Goal: Answer question/provide support

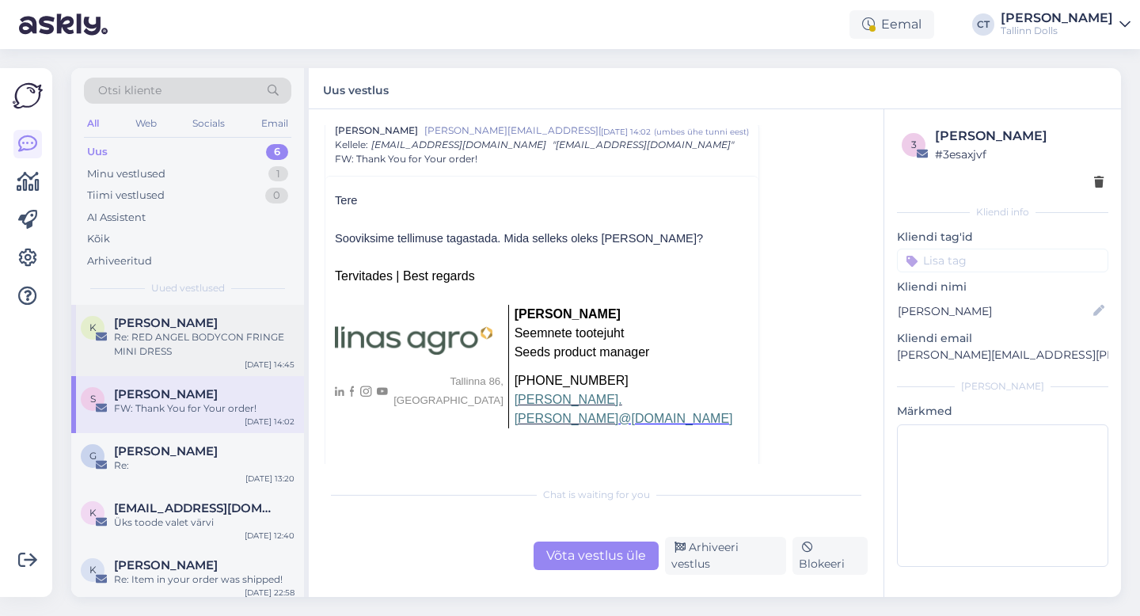
click at [175, 330] on div "Re: RED ANGEL BODYCON FRINGE MINI DRESS" at bounding box center [204, 344] width 181 height 29
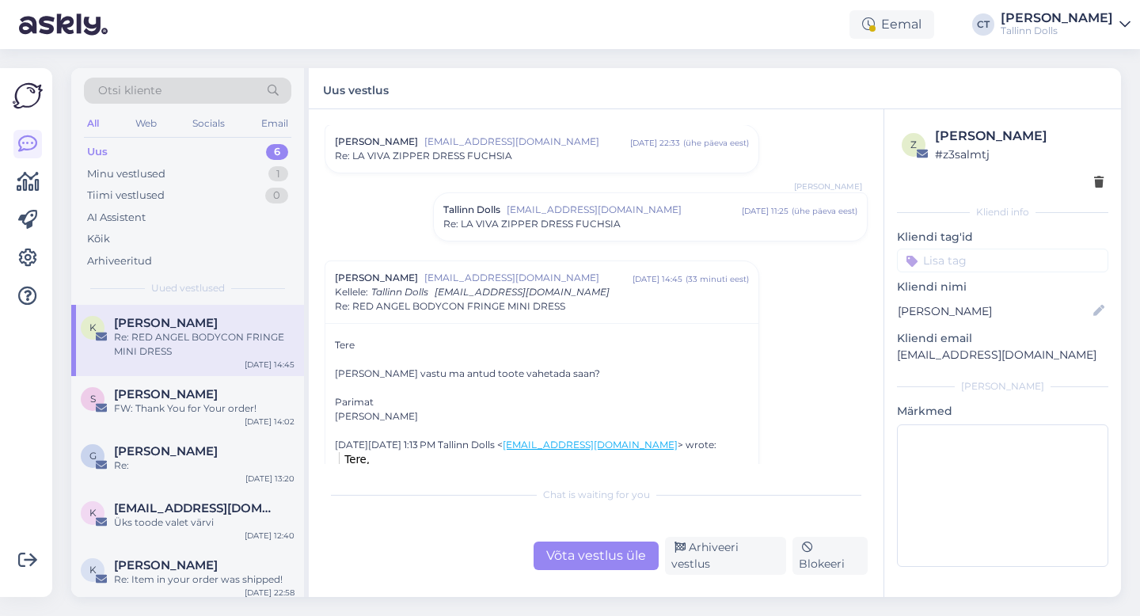
scroll to position [280, 0]
click at [547, 229] on span "Re: LA VIVA ZIPPER DRESS FUCHSIA" at bounding box center [532, 226] width 177 height 14
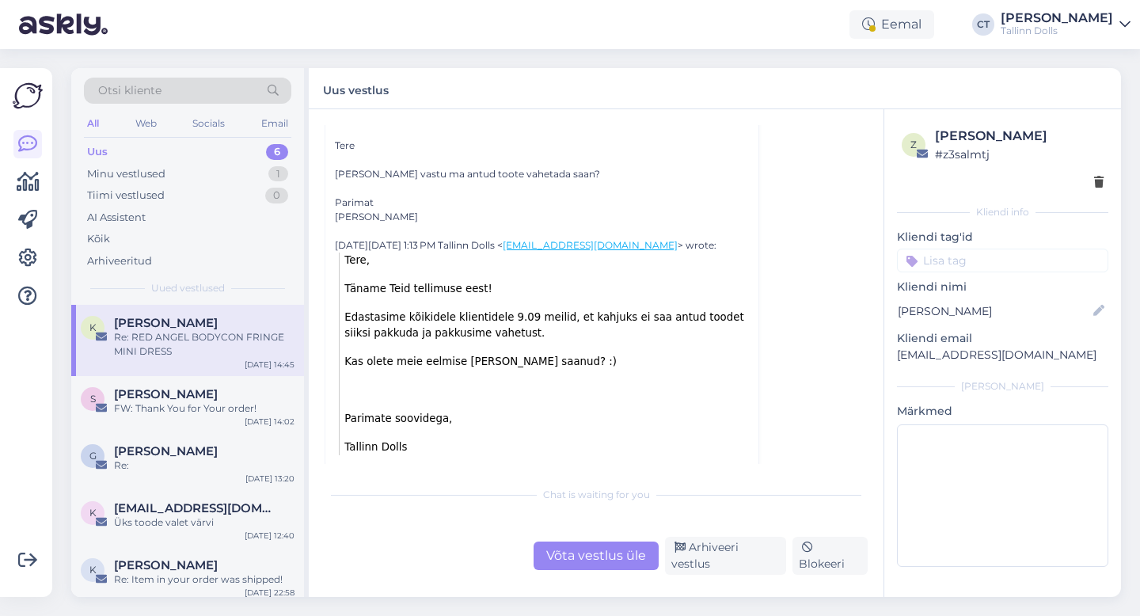
scroll to position [718, 0]
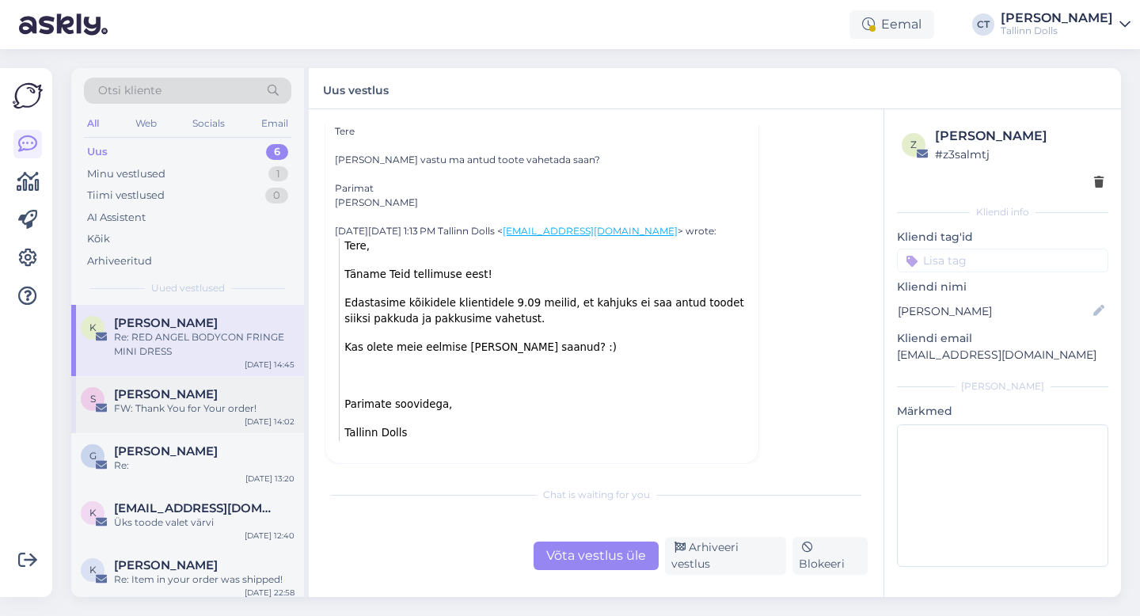
click at [150, 398] on span "[PERSON_NAME]" at bounding box center [166, 394] width 104 height 14
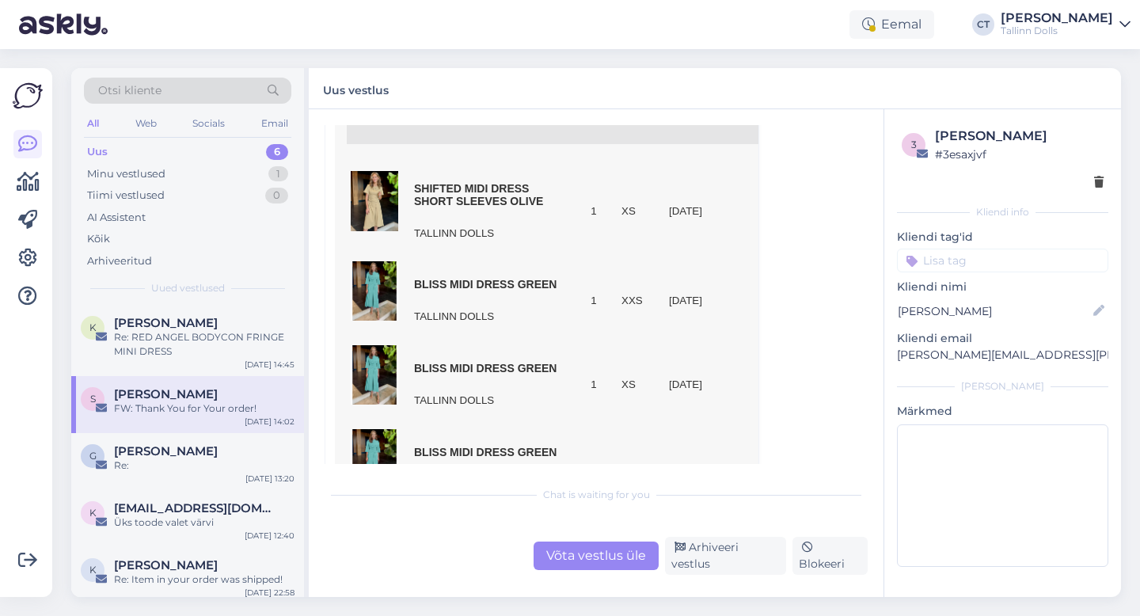
scroll to position [1239, 0]
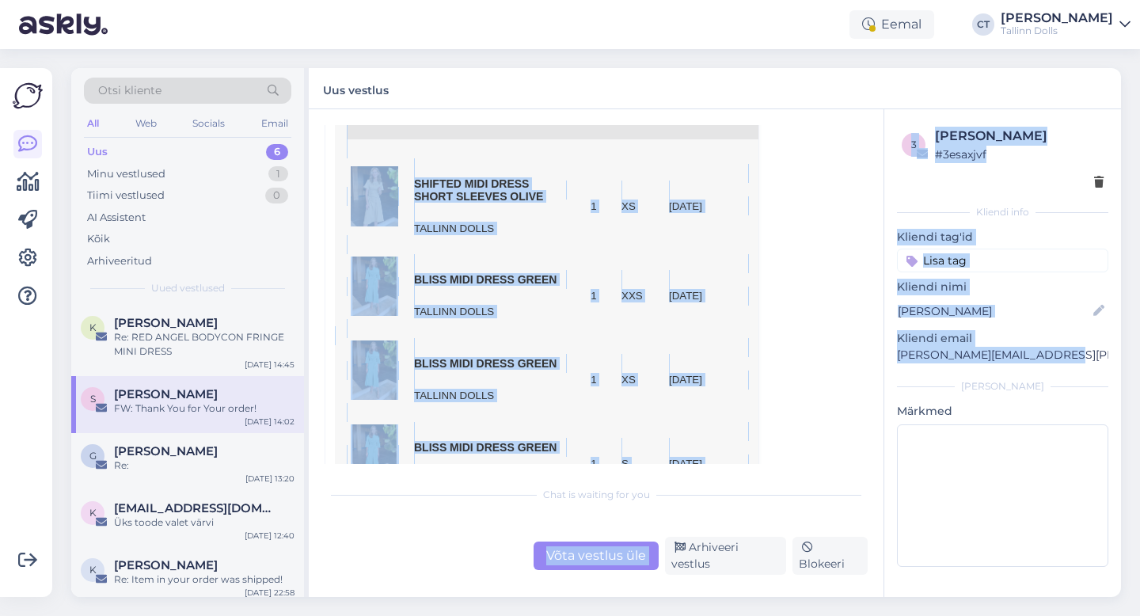
drag, startPoint x: 1055, startPoint y: 357, endPoint x: 879, endPoint y: 356, distance: 175.8
click at [879, 356] on div "Vestlus algas [PERSON_NAME] [PERSON_NAME][EMAIL_ADDRESS][PERSON_NAME][DOMAIN_NA…" at bounding box center [715, 353] width 813 height 488
click at [911, 366] on div "3 [PERSON_NAME] # 3esaxjvf Kliendi info Kliendi tag'id zipper navy ZIPPER NAVY …" at bounding box center [1003, 350] width 237 height 482
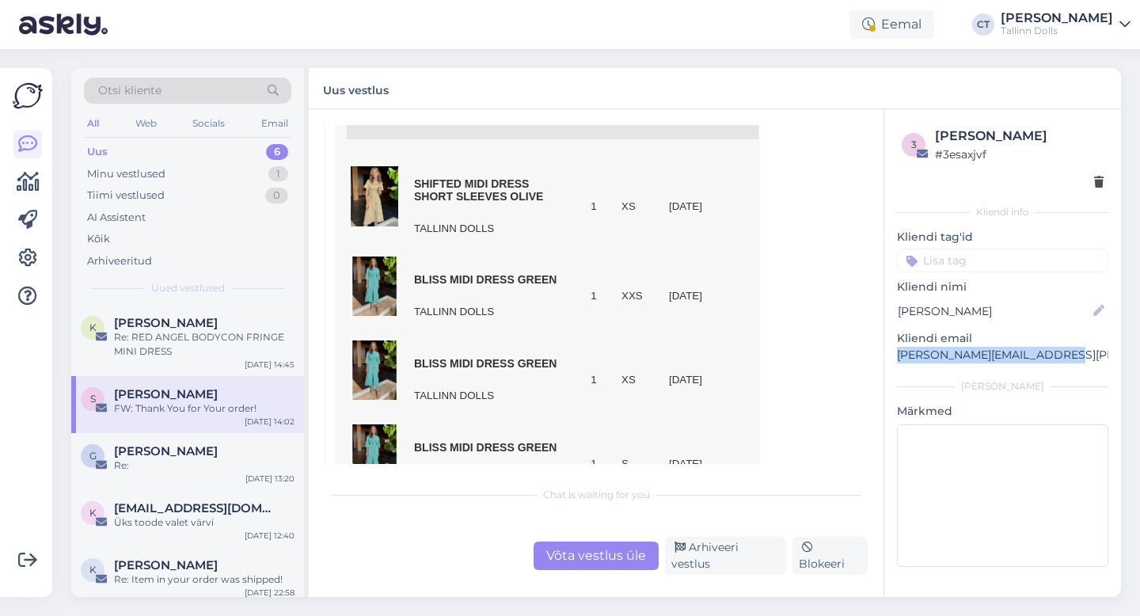
drag, startPoint x: 1046, startPoint y: 354, endPoint x: 892, endPoint y: 354, distance: 154.4
click at [892, 354] on div "3 [PERSON_NAME] # 3esaxjvf Kliendi info Kliendi tag'id zipper navy ZIPPER NAVY …" at bounding box center [1003, 350] width 237 height 482
copy p "[PERSON_NAME][EMAIL_ADDRESS][PERSON_NAME][DOMAIN_NAME]"
click at [580, 559] on div "Võta vestlus üle" at bounding box center [596, 556] width 125 height 29
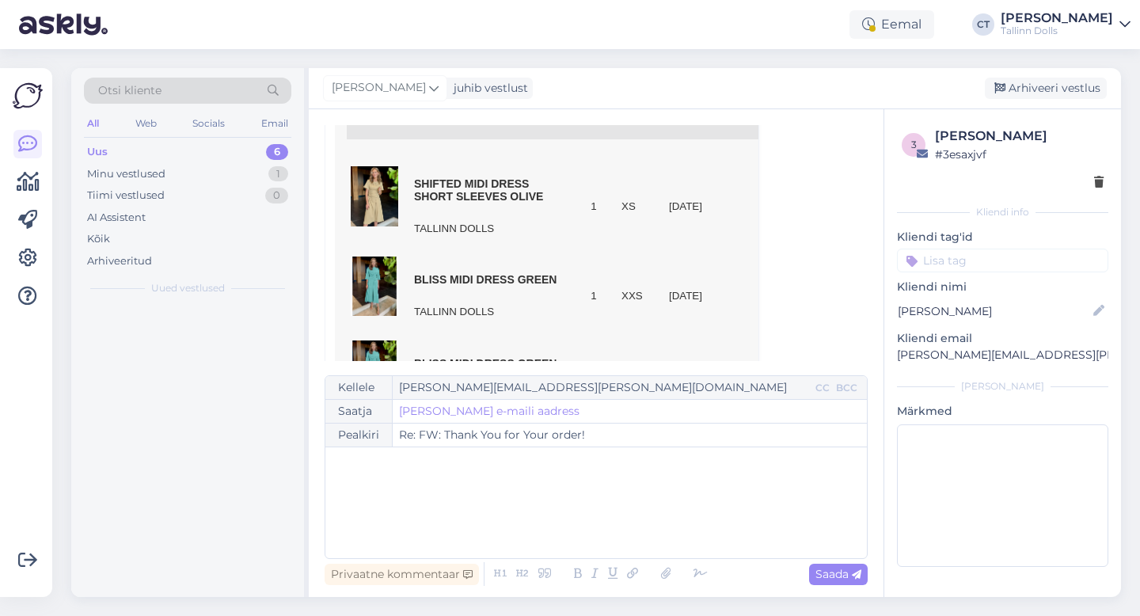
scroll to position [43, 0]
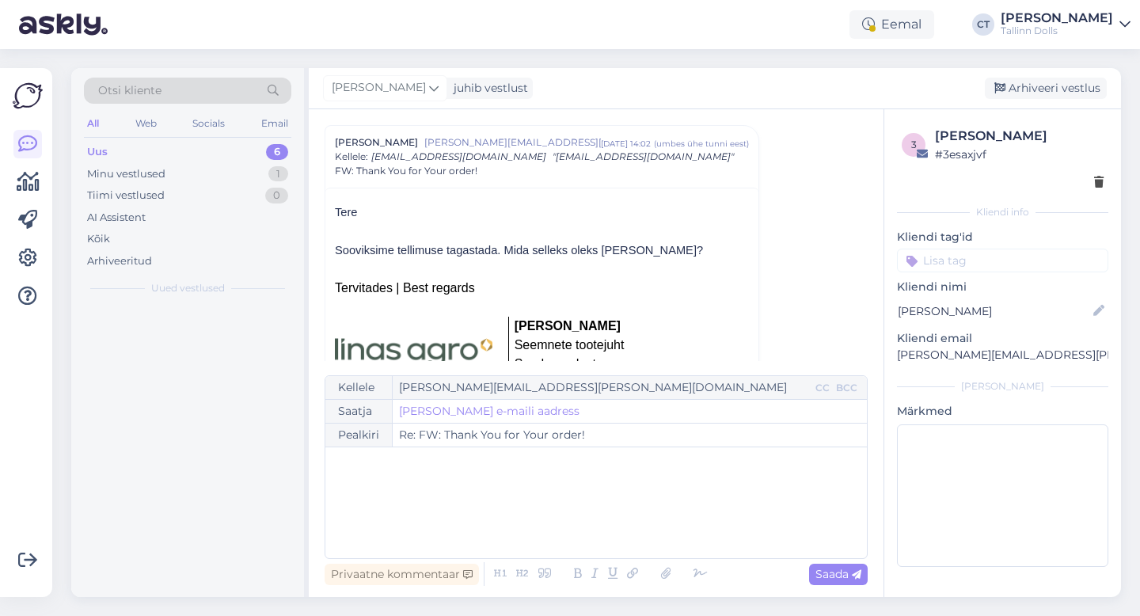
click at [581, 504] on div "﻿" at bounding box center [596, 502] width 526 height 95
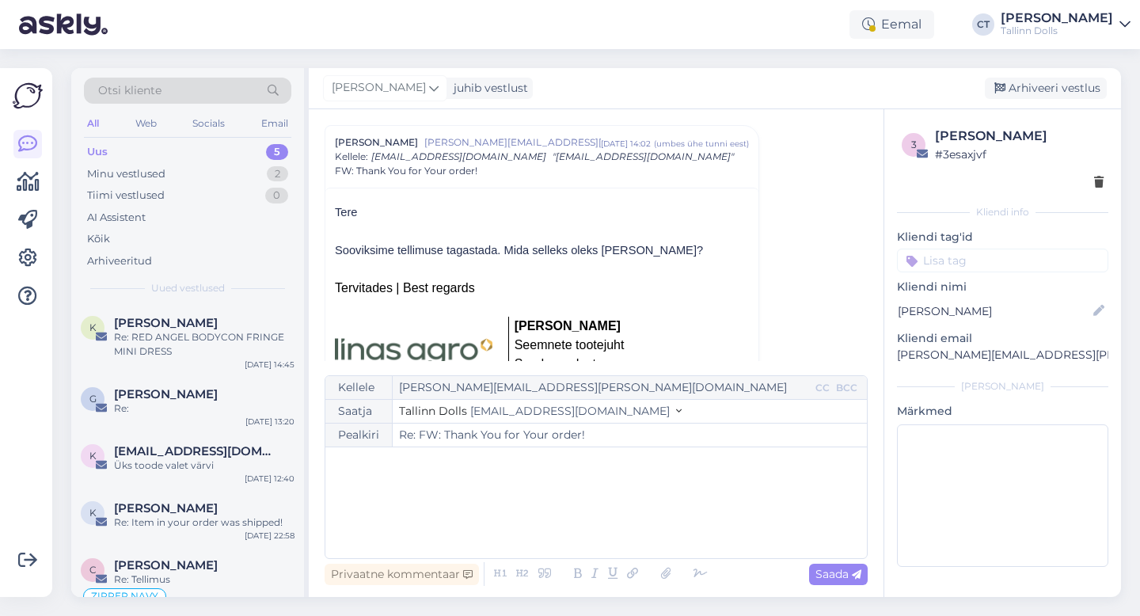
click at [482, 488] on div "﻿" at bounding box center [596, 502] width 526 height 95
click at [466, 493] on div "﻿" at bounding box center [596, 502] width 526 height 95
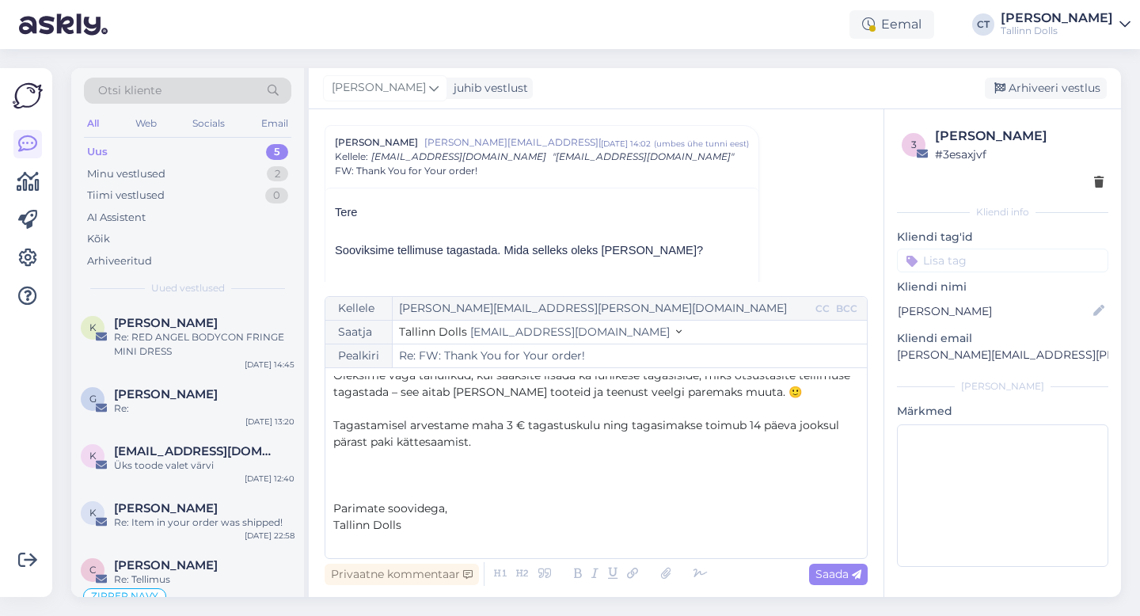
scroll to position [0, 0]
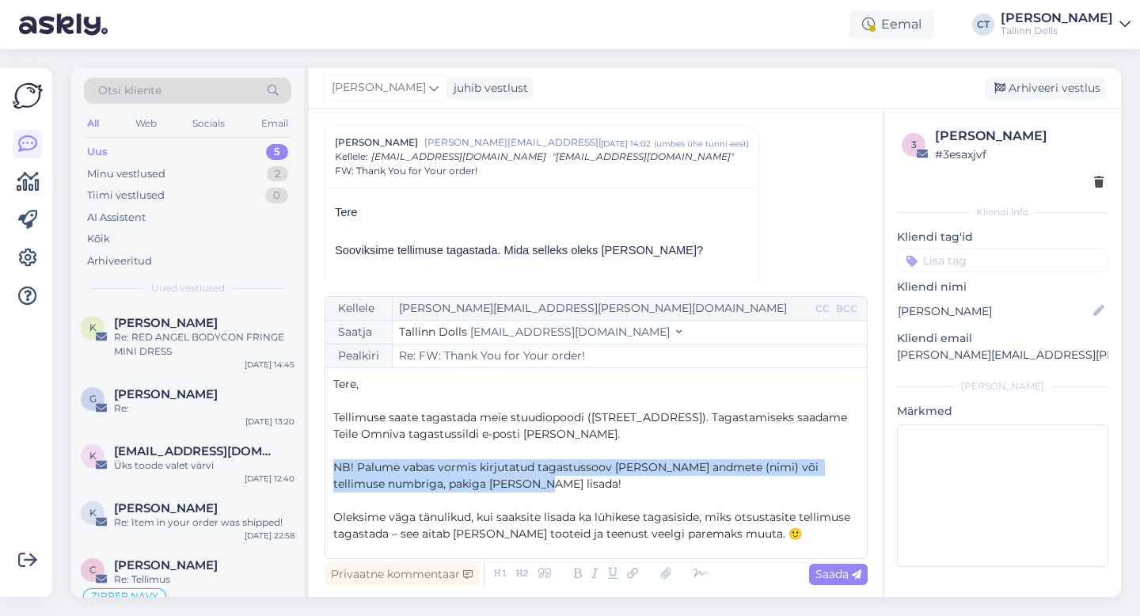
drag, startPoint x: 520, startPoint y: 479, endPoint x: 331, endPoint y: 463, distance: 190.0
click at [331, 463] on div "[PERSON_NAME] [PERSON_NAME][EMAIL_ADDRESS][PERSON_NAME][DOMAIN_NAME] CC BCC Saa…" at bounding box center [596, 427] width 543 height 263
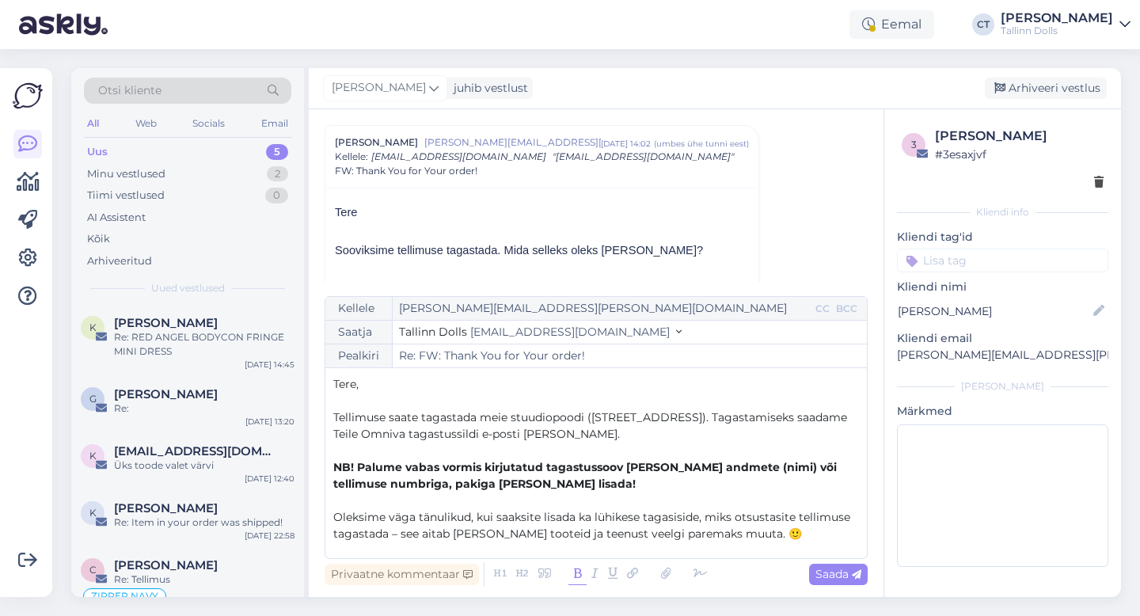
click at [578, 571] on icon at bounding box center [578, 574] width 18 height 22
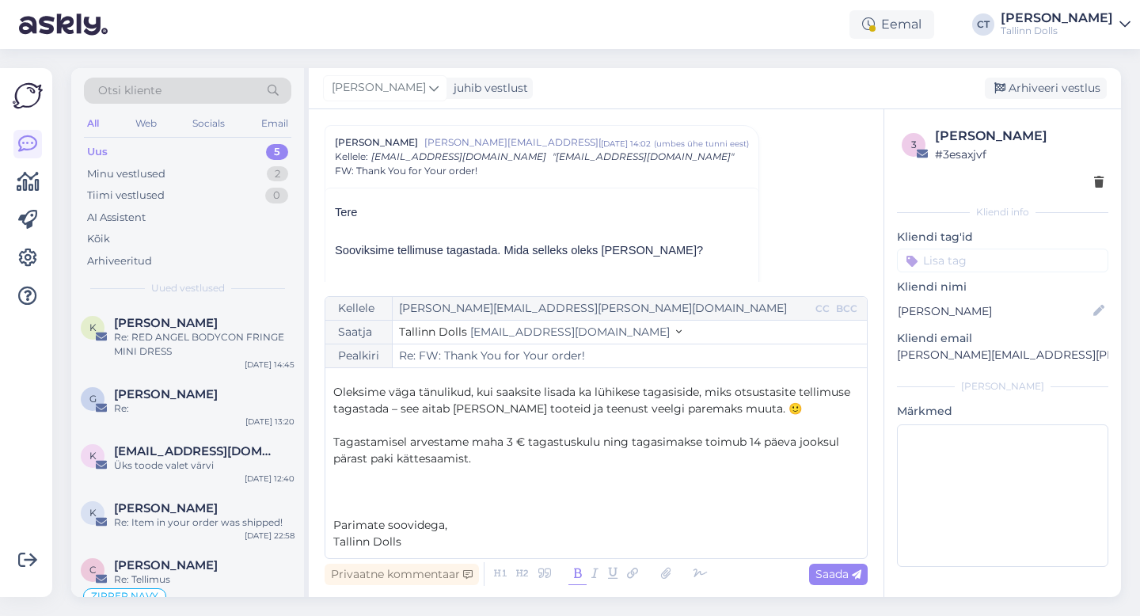
scroll to position [142, 0]
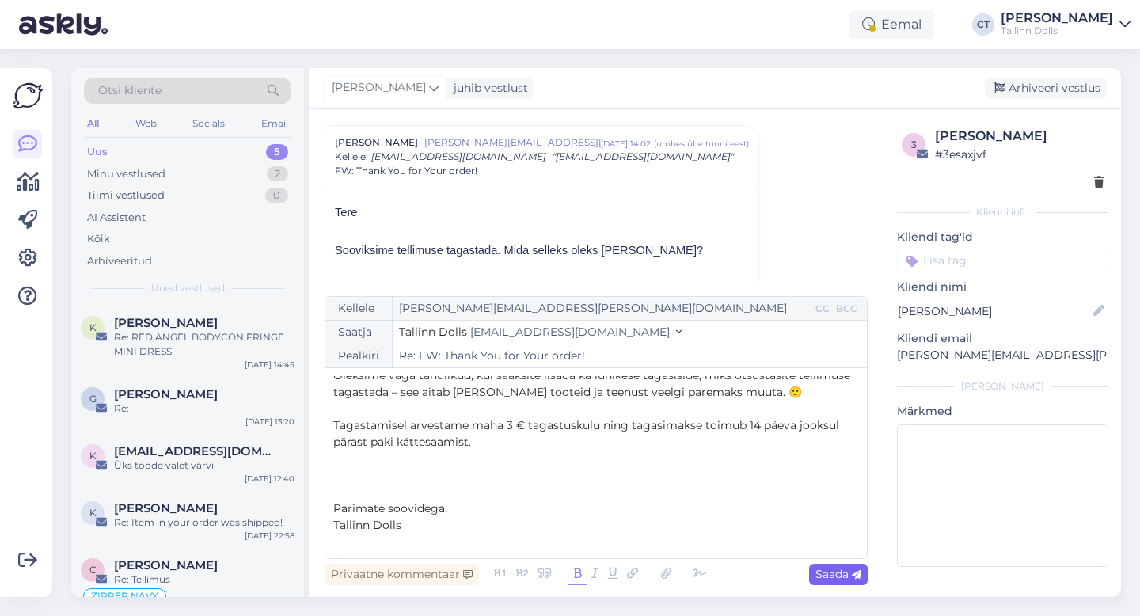
click at [836, 573] on span "Saada" at bounding box center [839, 574] width 46 height 14
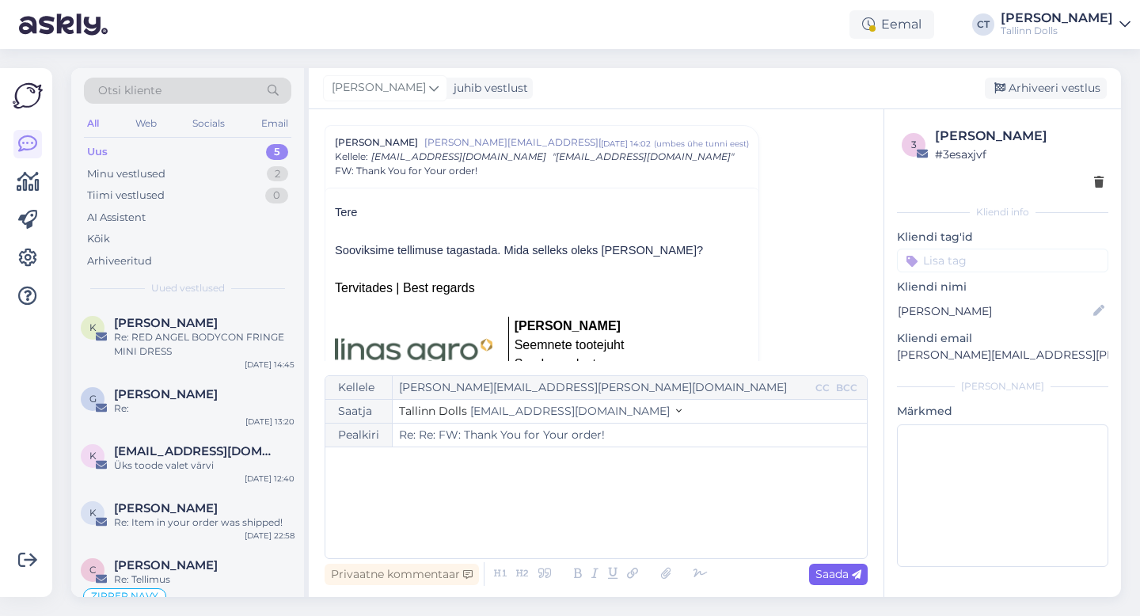
type input "Re: FW: Thank You for Your order!"
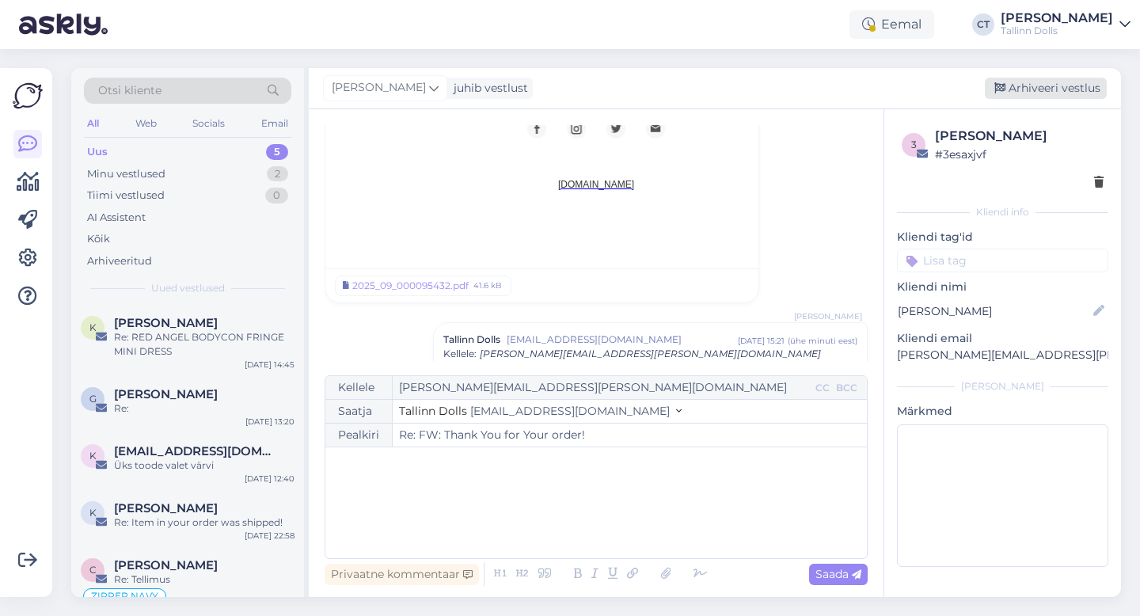
click at [1068, 86] on div "Arhiveeri vestlus" at bounding box center [1046, 88] width 122 height 21
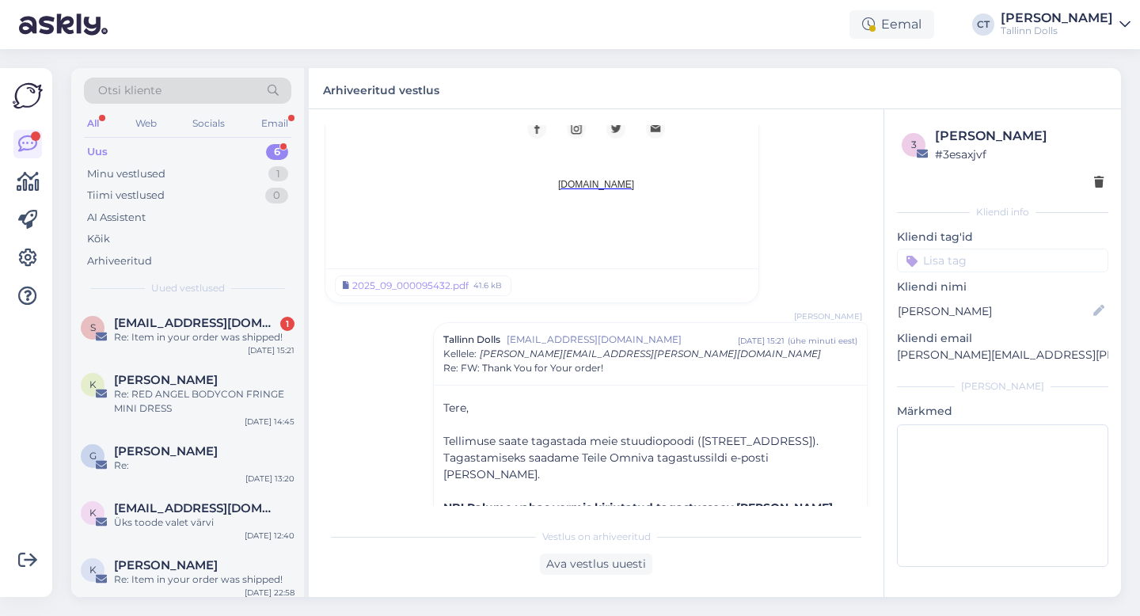
scroll to position [2168, 0]
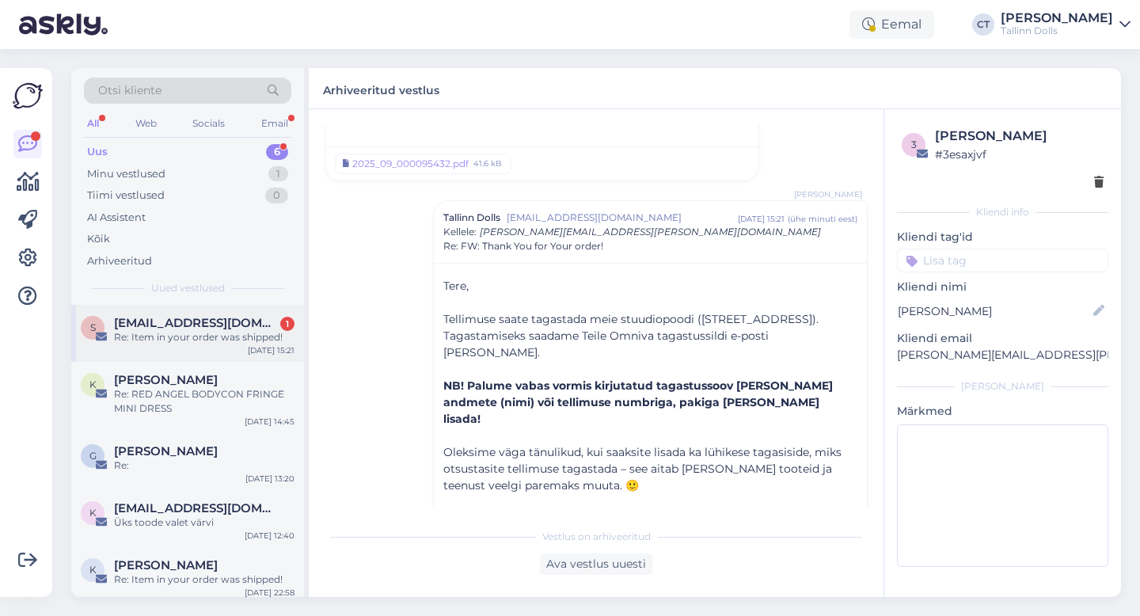
drag, startPoint x: 227, startPoint y: 298, endPoint x: 227, endPoint y: 307, distance: 8.7
click at [227, 302] on div "Otsi kliente All Web Socials Email Uus 6 Minu vestlused 1 Tiimi vestlused 0 AI …" at bounding box center [187, 186] width 233 height 237
click at [224, 328] on div "[EMAIL_ADDRESS][DOMAIN_NAME] 1" at bounding box center [204, 323] width 181 height 14
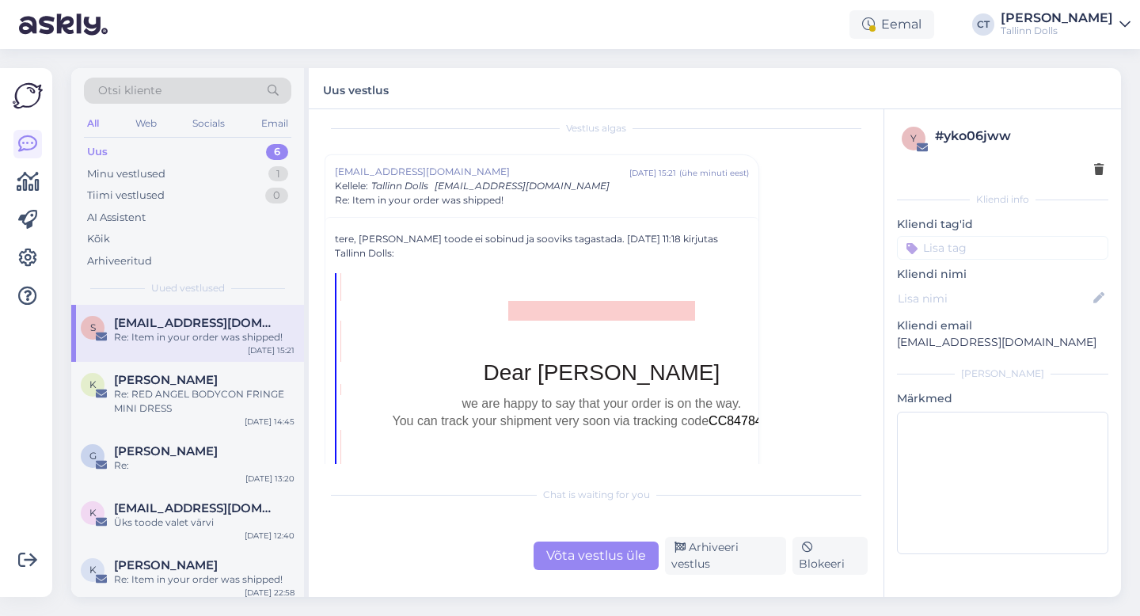
scroll to position [28, 0]
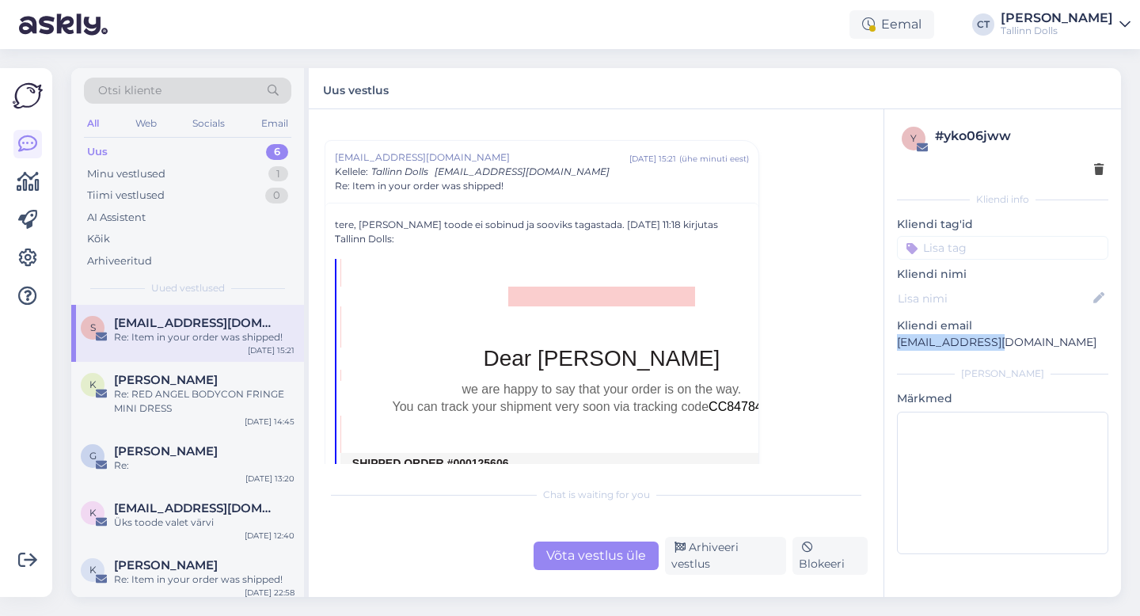
drag, startPoint x: 995, startPoint y: 341, endPoint x: 893, endPoint y: 342, distance: 102.2
click at [893, 342] on div "y # yko06jww Kliendi info Kliendi tag'id zipper navy ZIPPER NAVY zipper navy we…" at bounding box center [1003, 343] width 237 height 469
copy p "[EMAIL_ADDRESS][DOMAIN_NAME]"
click at [635, 570] on div "Võta vestlus üle" at bounding box center [596, 556] width 125 height 29
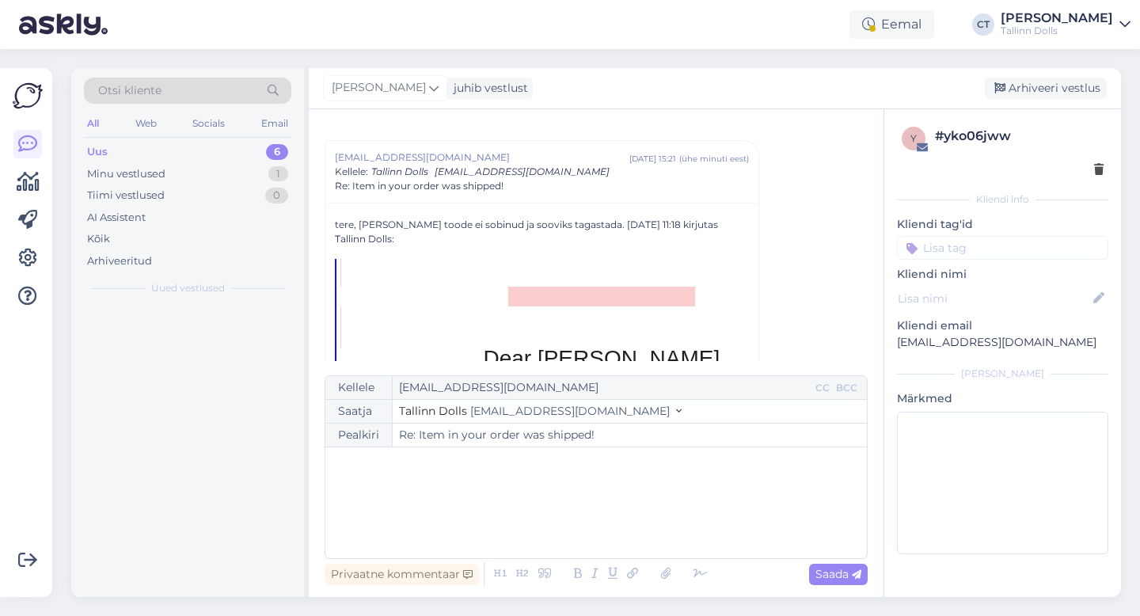
scroll to position [43, 0]
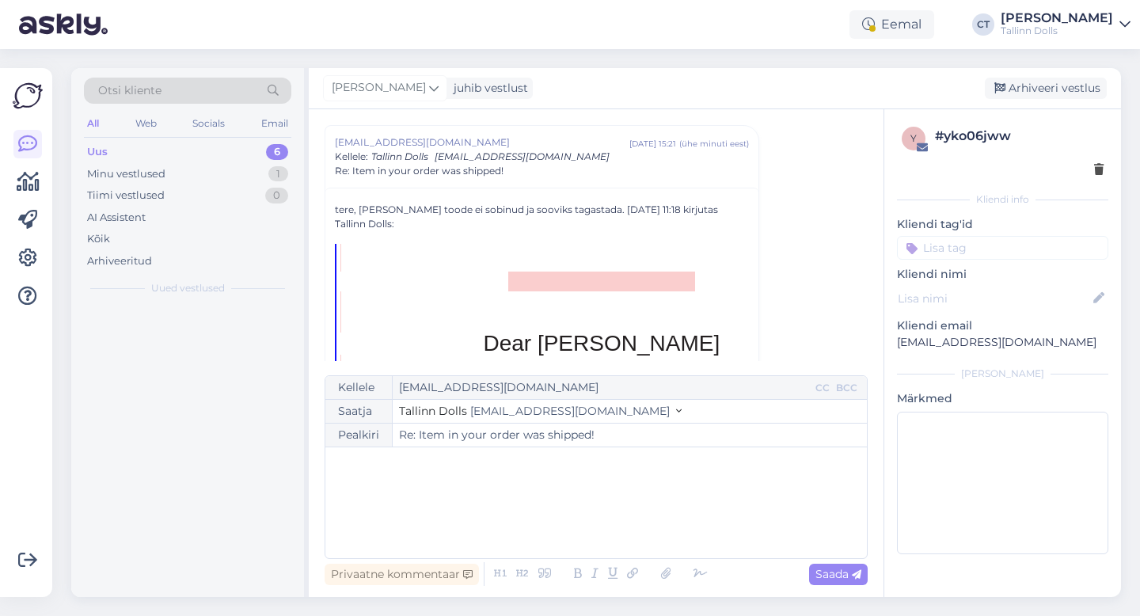
click at [628, 518] on div "﻿" at bounding box center [596, 502] width 526 height 95
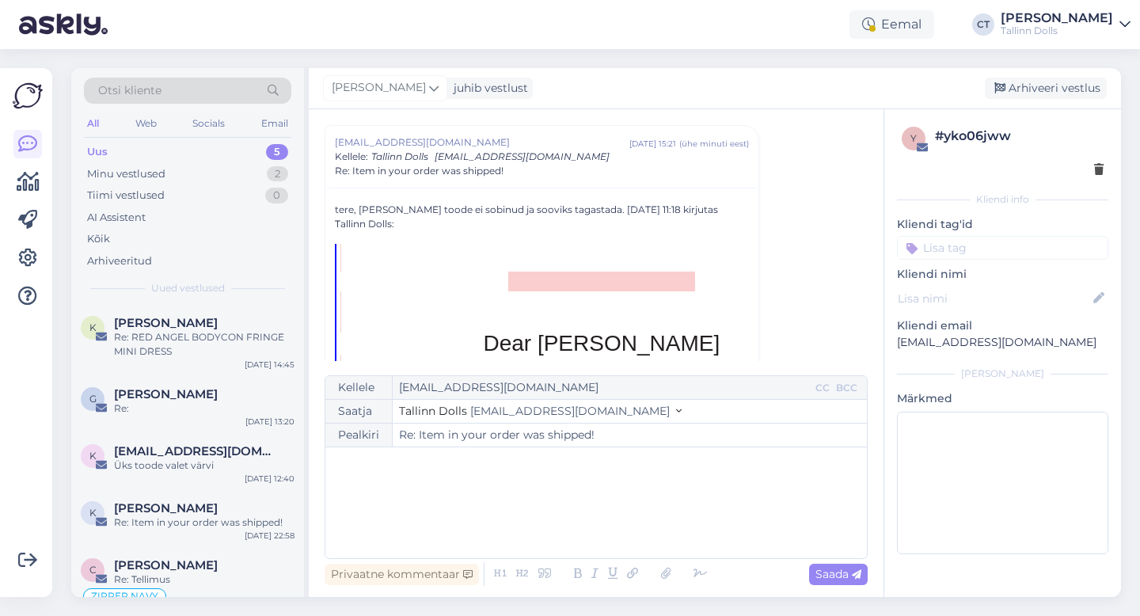
click at [591, 485] on div "﻿" at bounding box center [596, 502] width 526 height 95
click at [380, 493] on div "﻿" at bounding box center [596, 502] width 526 height 95
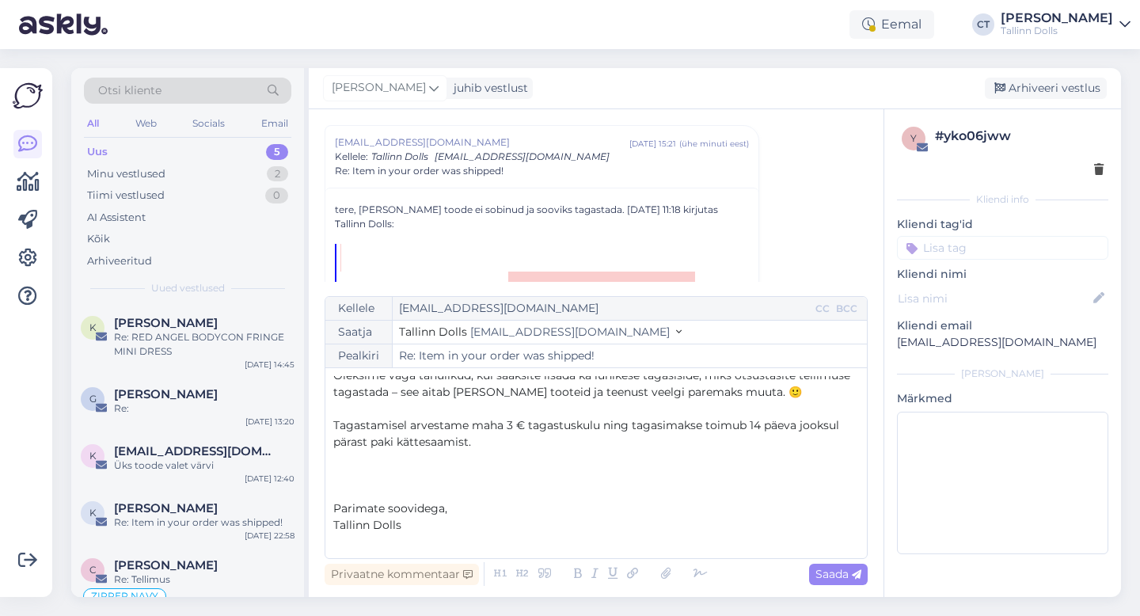
scroll to position [0, 0]
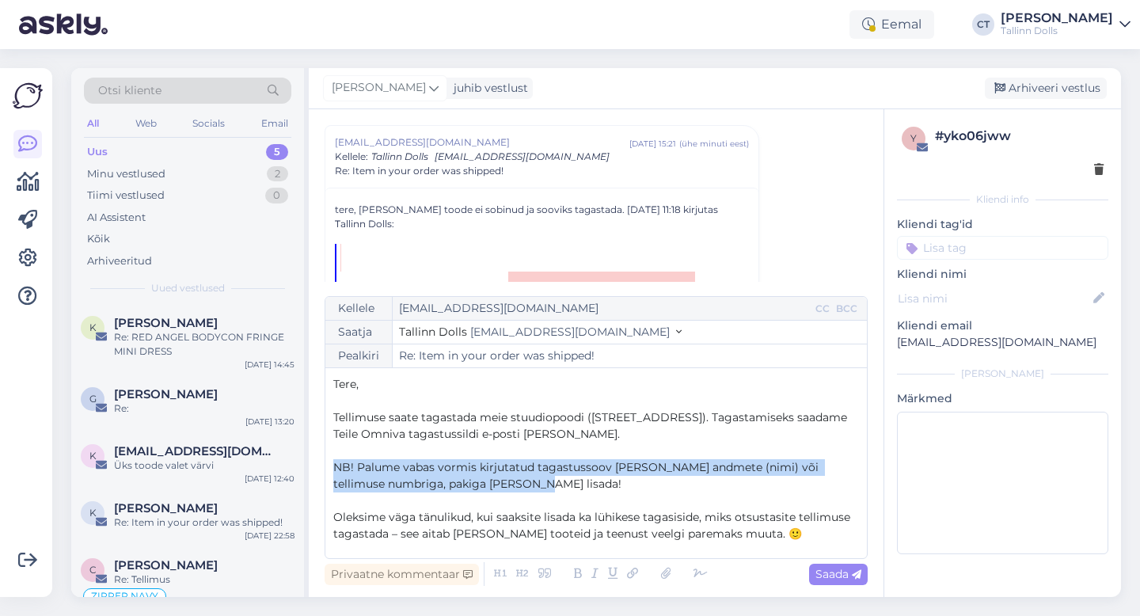
drag, startPoint x: 516, startPoint y: 487, endPoint x: 331, endPoint y: 463, distance: 186.9
click at [331, 463] on div "Kellele [EMAIL_ADDRESS][DOMAIN_NAME] CC BCC Saatja Tallinn Dolls [EMAIL_ADDRESS…" at bounding box center [596, 427] width 543 height 263
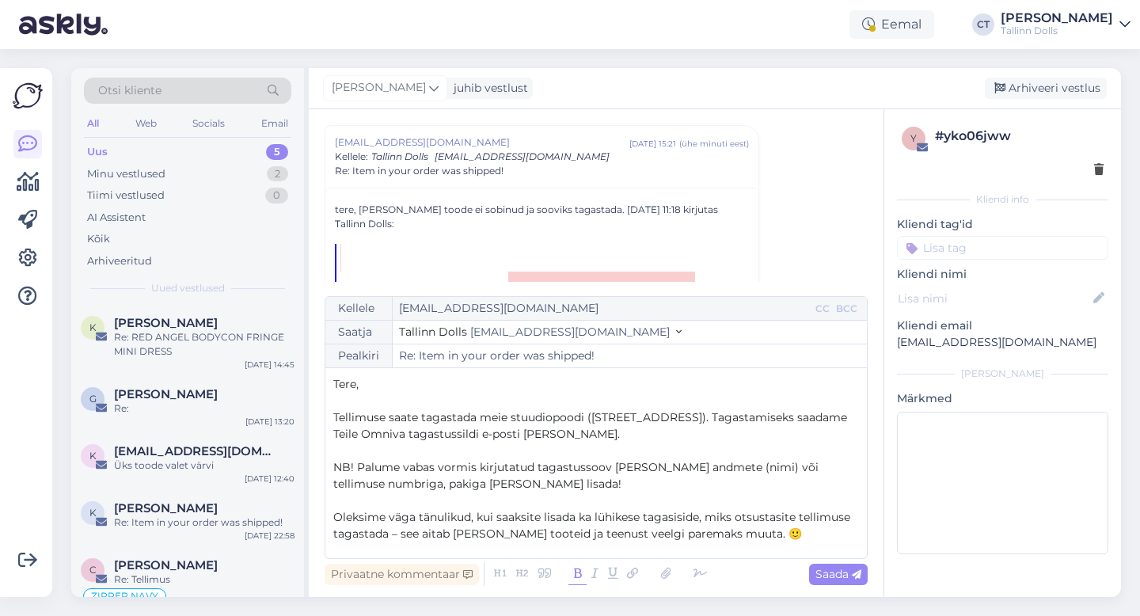
click at [575, 573] on icon at bounding box center [578, 574] width 18 height 22
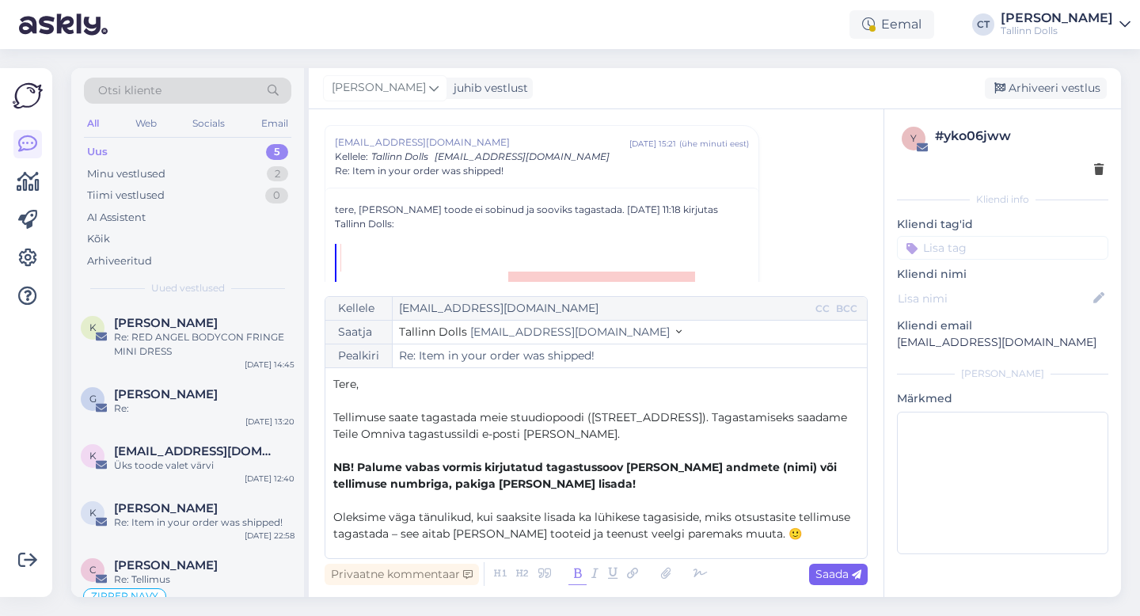
click at [849, 577] on span "Saada" at bounding box center [839, 574] width 46 height 14
type input "Re: Item in your order was shipped!"
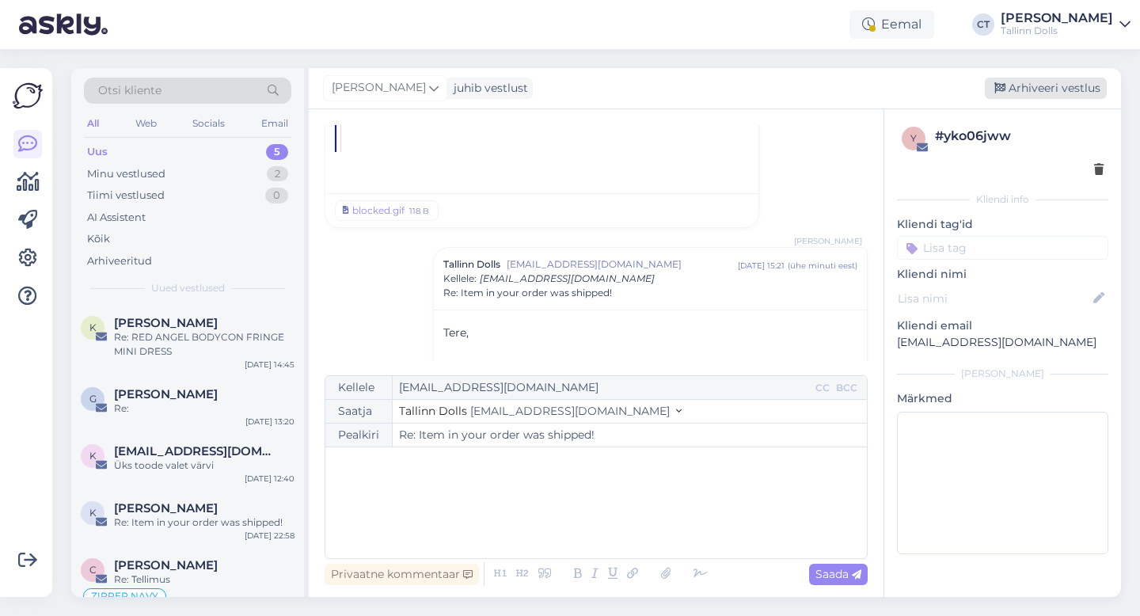
click at [1031, 89] on div "Arhiveeri vestlus" at bounding box center [1046, 88] width 122 height 21
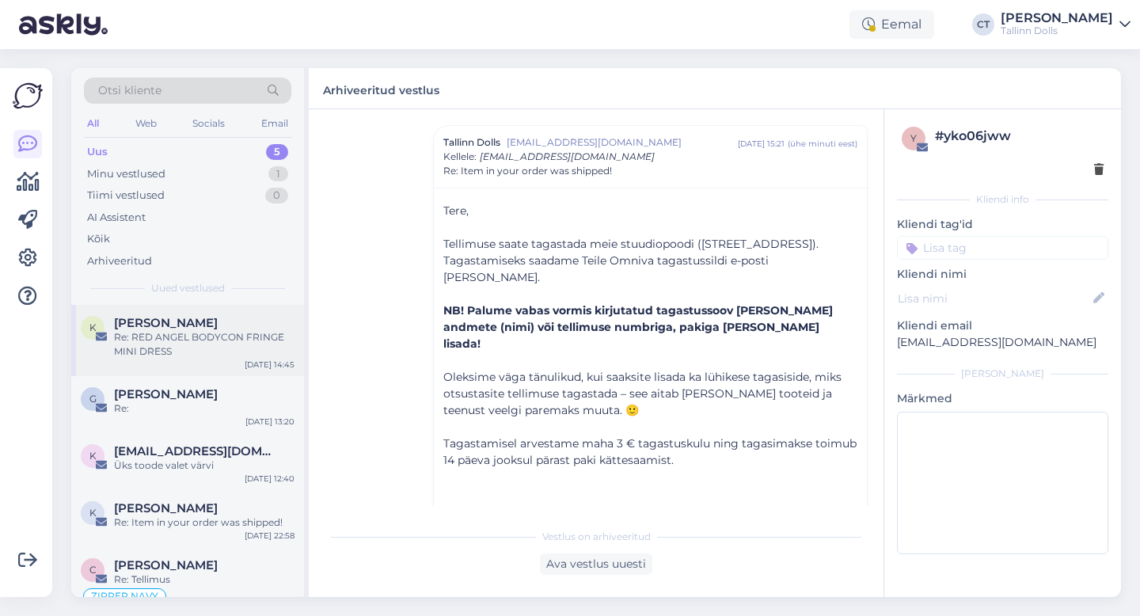
click at [197, 354] on div "Re: RED ANGEL BODYCON FRINGE MINI DRESS" at bounding box center [204, 344] width 181 height 29
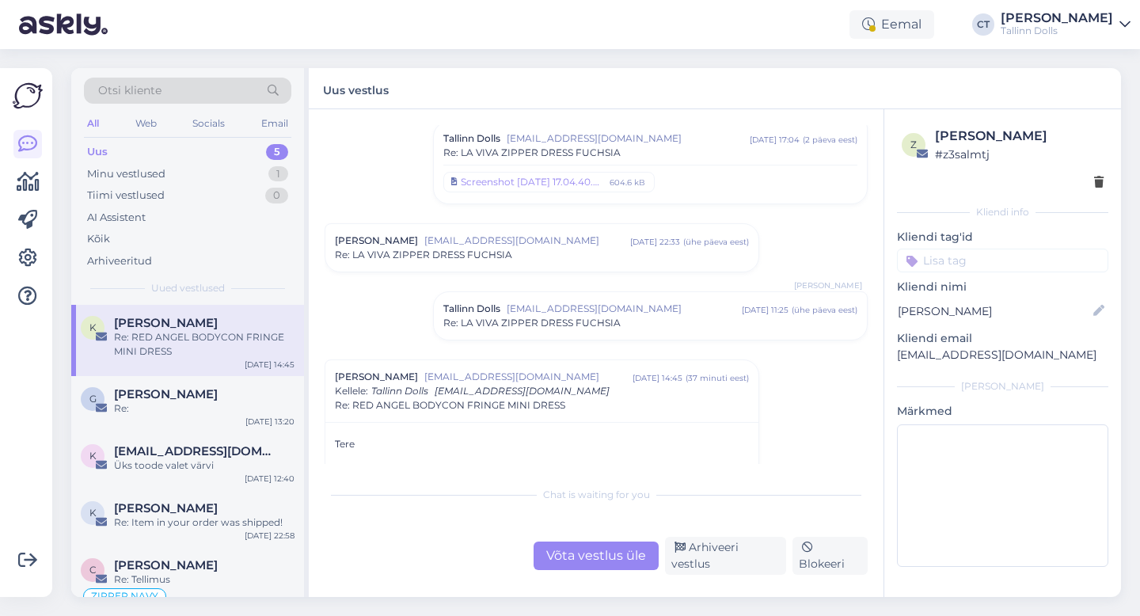
click at [569, 566] on div "Võta vestlus üle" at bounding box center [596, 556] width 125 height 29
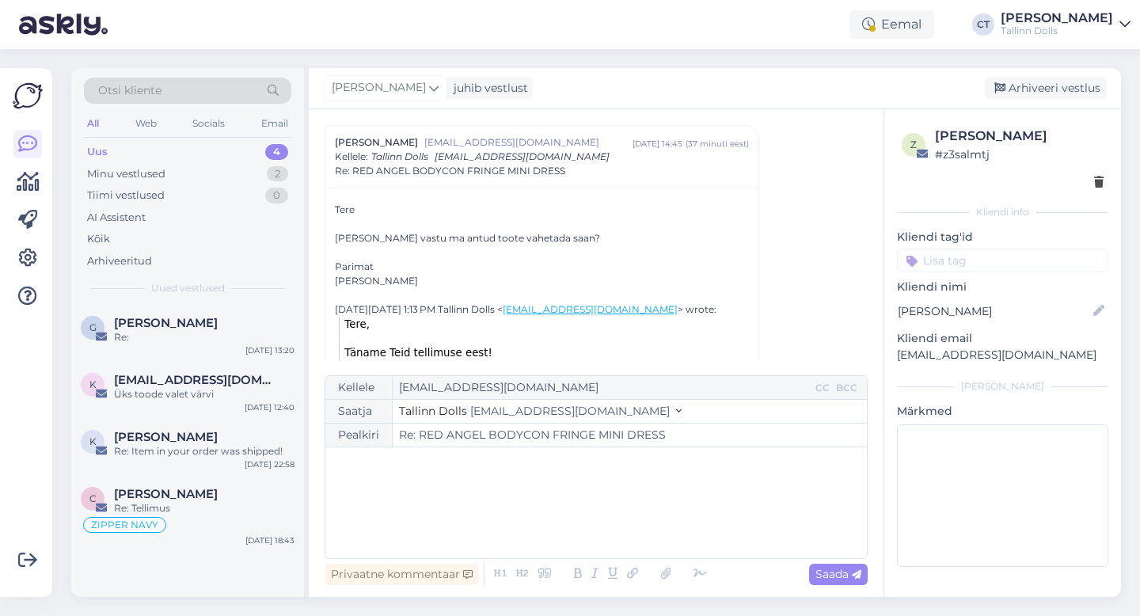
click at [580, 524] on div "﻿" at bounding box center [596, 502] width 526 height 95
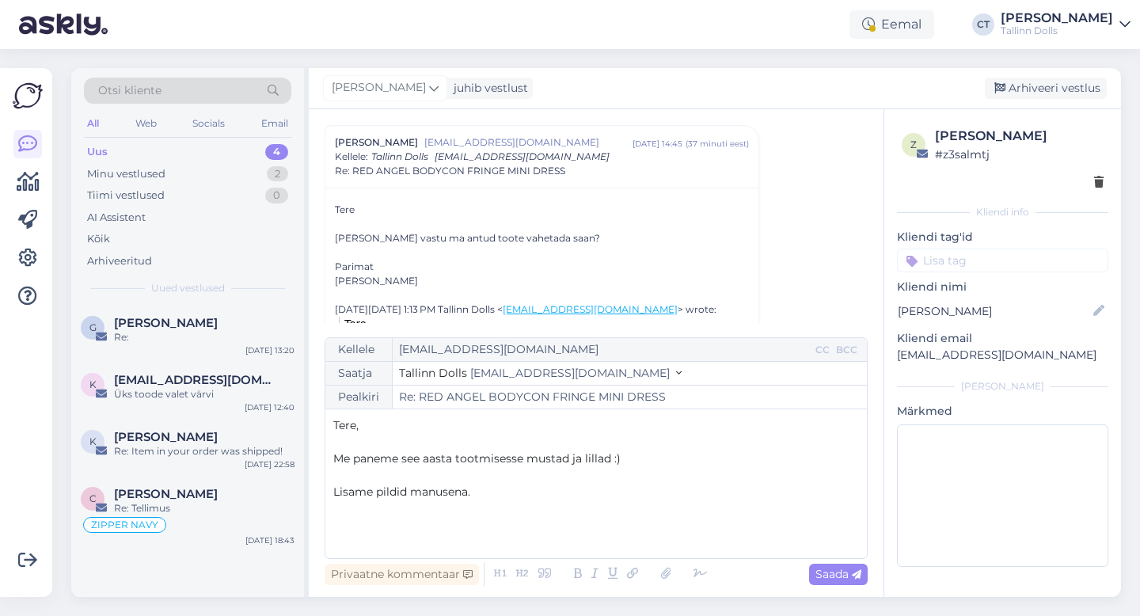
drag, startPoint x: 520, startPoint y: 497, endPoint x: 322, endPoint y: 496, distance: 198.8
click at [322, 496] on div "Vestlus algas [PERSON_NAME] [PERSON_NAME][EMAIL_ADDRESS][DOMAIN_NAME] [DATE] 14…" at bounding box center [596, 353] width 575 height 488
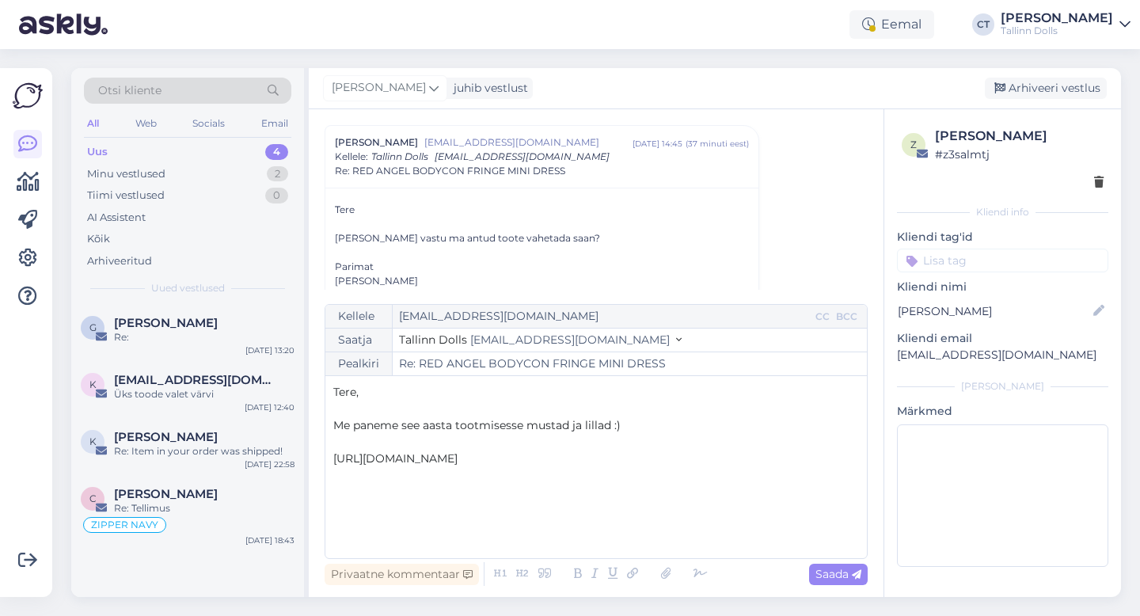
drag, startPoint x: 662, startPoint y: 465, endPoint x: 327, endPoint y: 451, distance: 335.3
click at [328, 451] on div "Kellele [EMAIL_ADDRESS][DOMAIN_NAME] CC BCC Saatja Tallinn Dolls [EMAIL_ADDRESS…" at bounding box center [596, 431] width 543 height 255
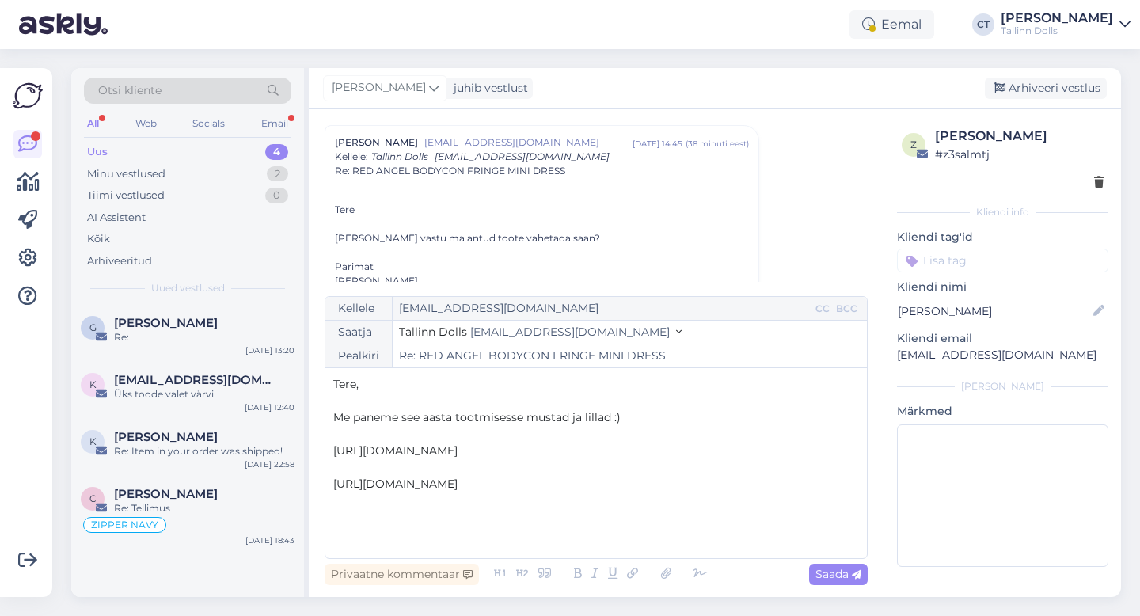
scroll to position [59, 0]
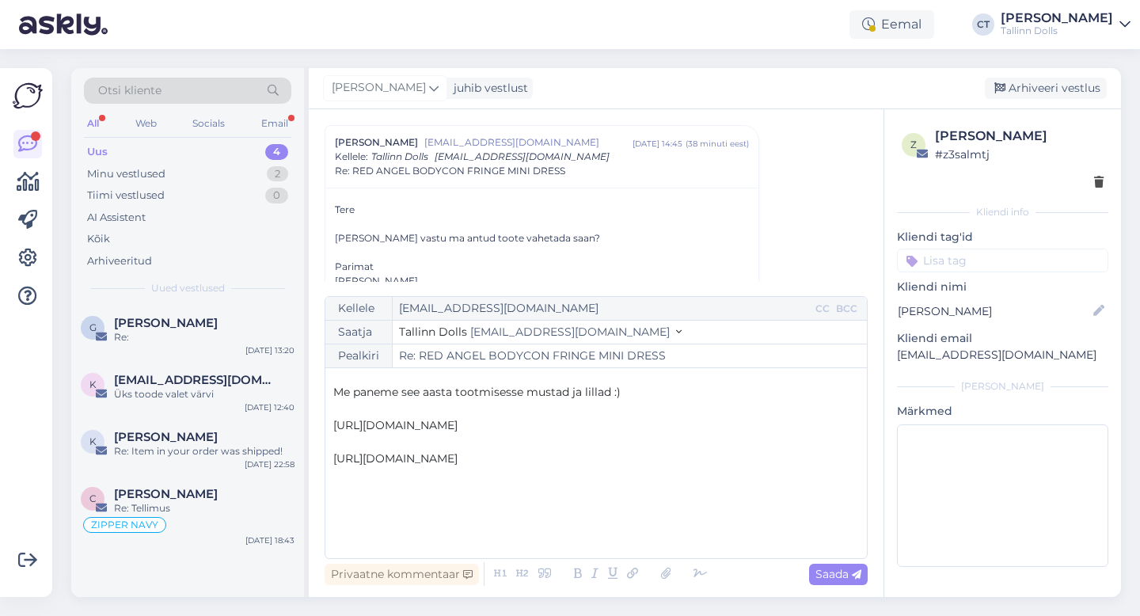
click at [519, 526] on p "﻿" at bounding box center [596, 525] width 526 height 17
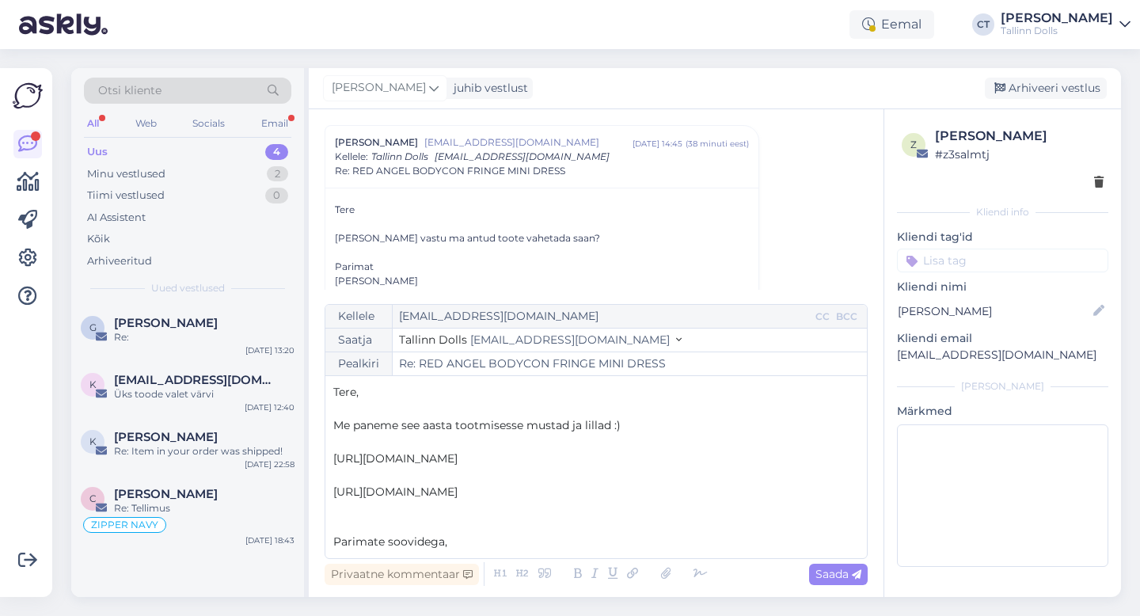
scroll to position [42, 0]
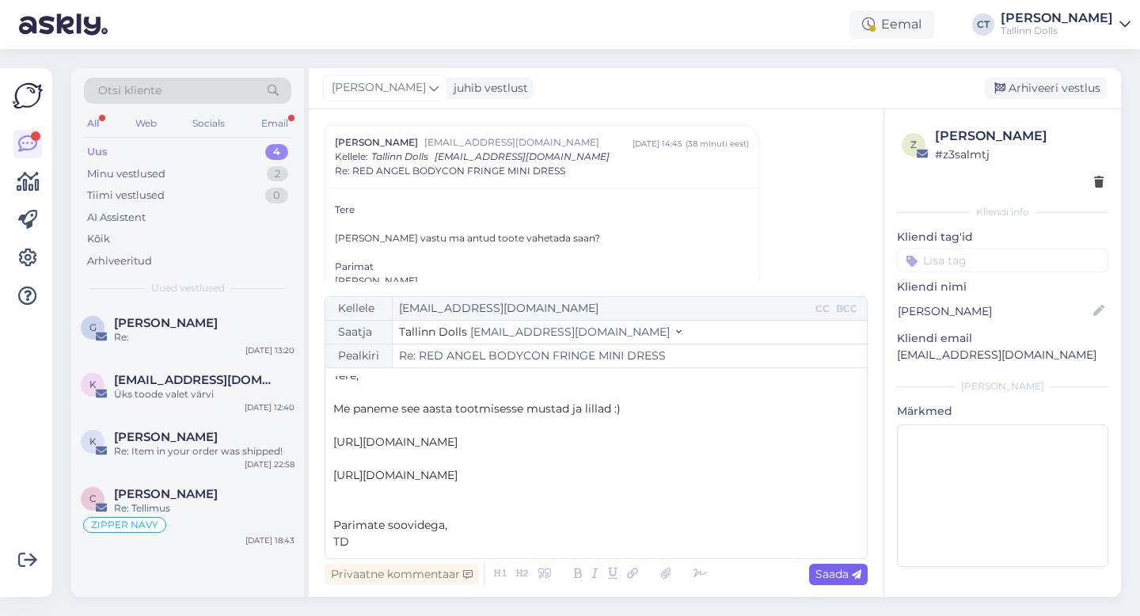
click at [845, 575] on span "Saada" at bounding box center [839, 574] width 46 height 14
type input "Re: Re: RED ANGEL BODYCON FRINGE MINI DRESS"
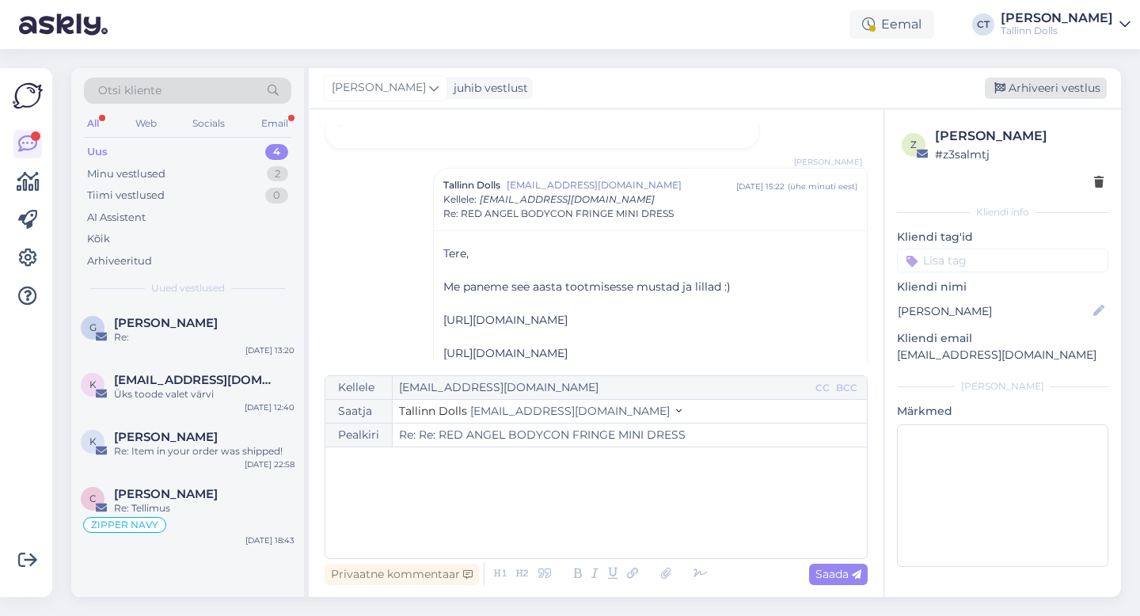
click at [1052, 88] on div "Arhiveeri vestlus" at bounding box center [1046, 88] width 122 height 21
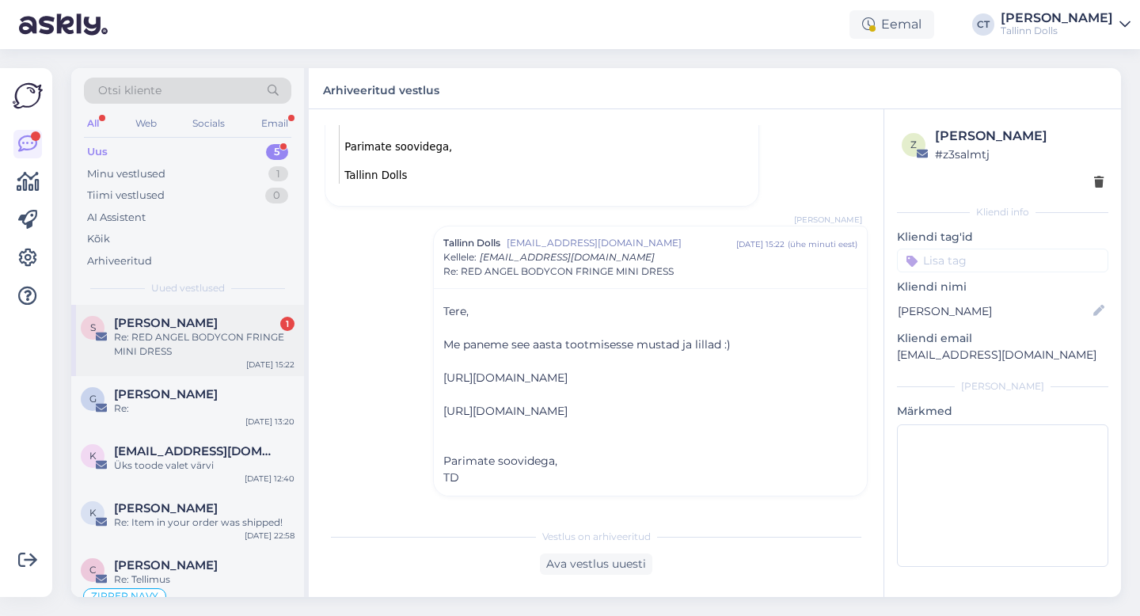
click at [196, 356] on div "Re: RED ANGEL BODYCON FRINGE MINI DRESS" at bounding box center [204, 344] width 181 height 29
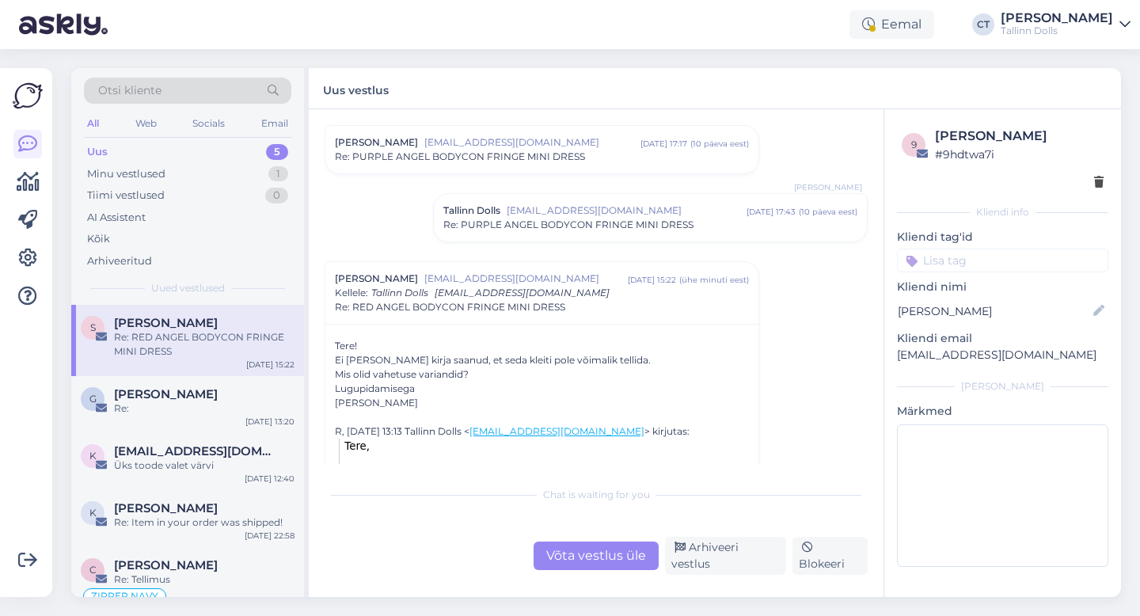
scroll to position [216, 0]
click at [586, 558] on div "Võta vestlus üle" at bounding box center [596, 556] width 125 height 29
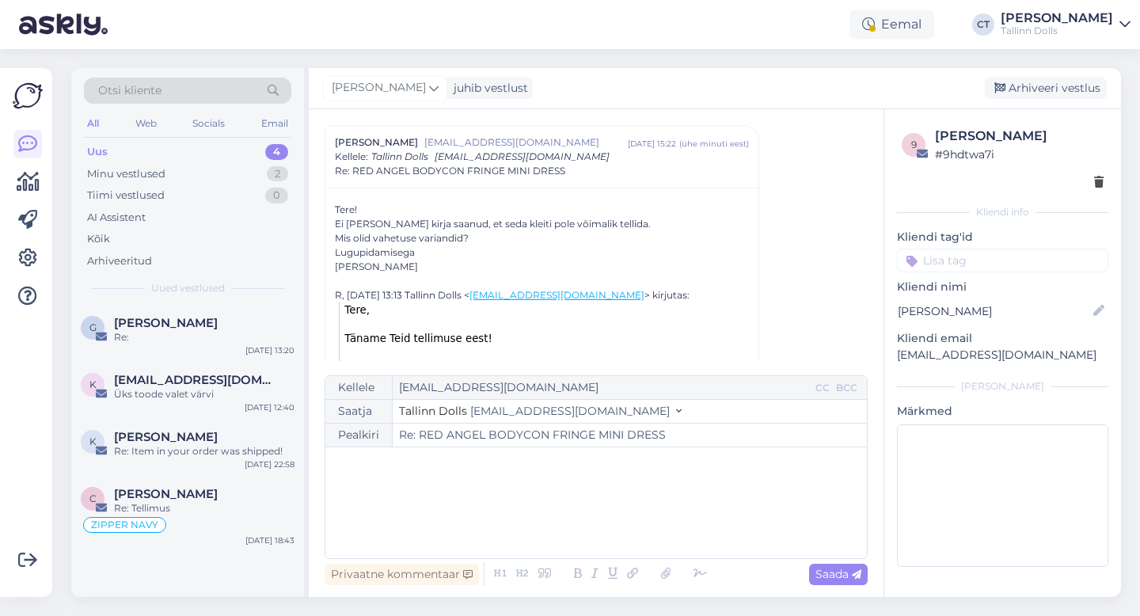
click at [573, 514] on div "﻿" at bounding box center [596, 502] width 526 height 95
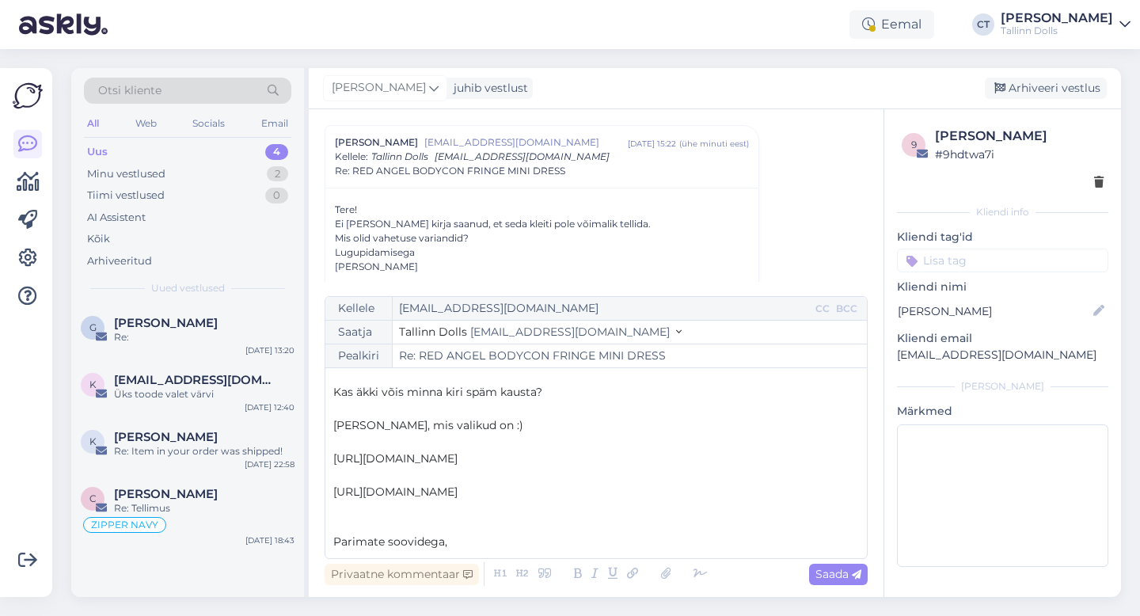
scroll to position [75, 0]
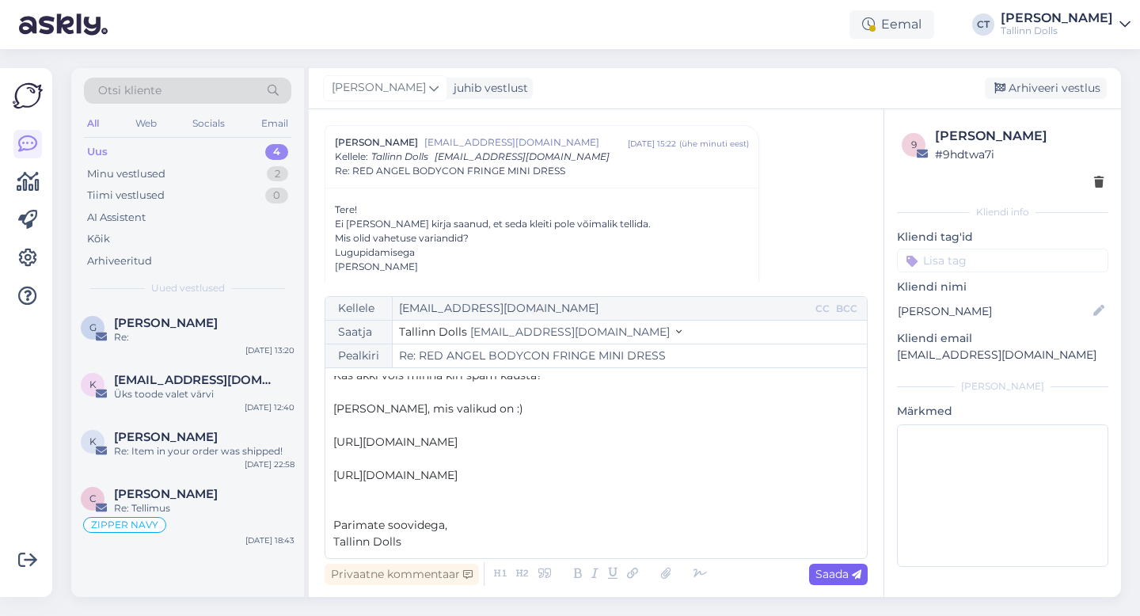
click at [843, 575] on span "Saada" at bounding box center [839, 574] width 46 height 14
type input "Re: RED ANGEL BODYCON FRINGE MINI DRESS"
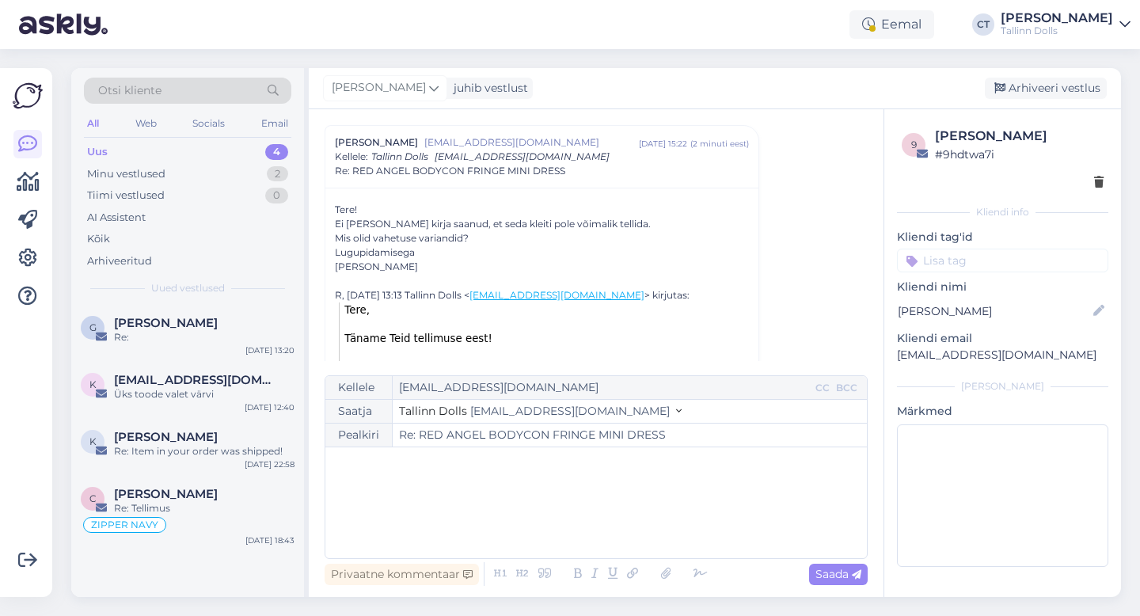
scroll to position [649, 0]
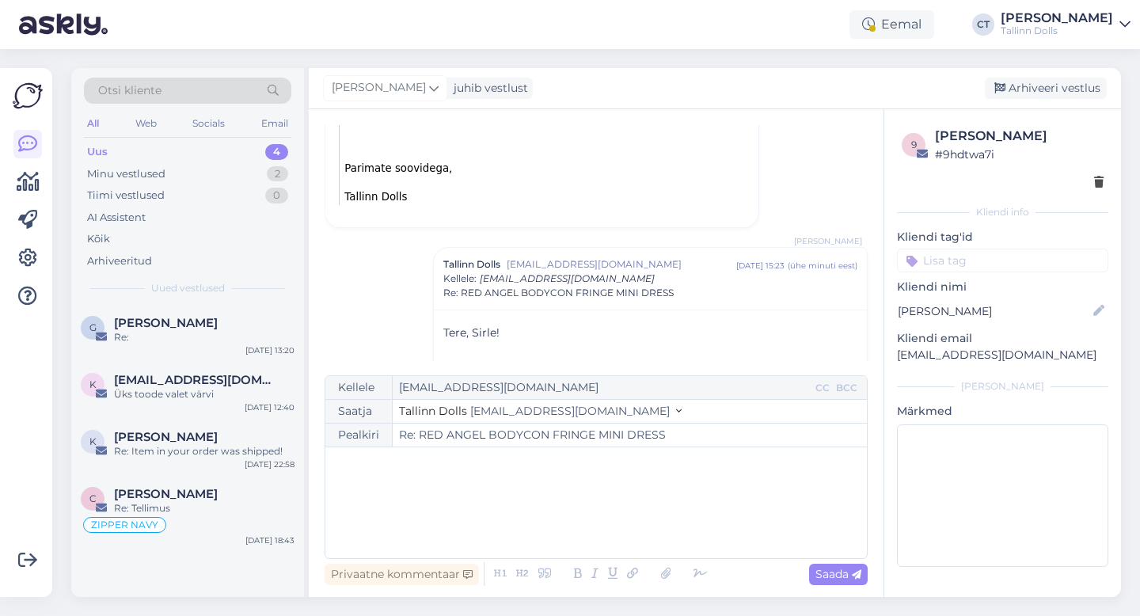
click at [1043, 102] on div "[PERSON_NAME] juhib vestlust [GEOGRAPHIC_DATA] vestlus" at bounding box center [715, 88] width 813 height 41
click at [1043, 94] on div "Arhiveeri vestlus" at bounding box center [1046, 88] width 122 height 21
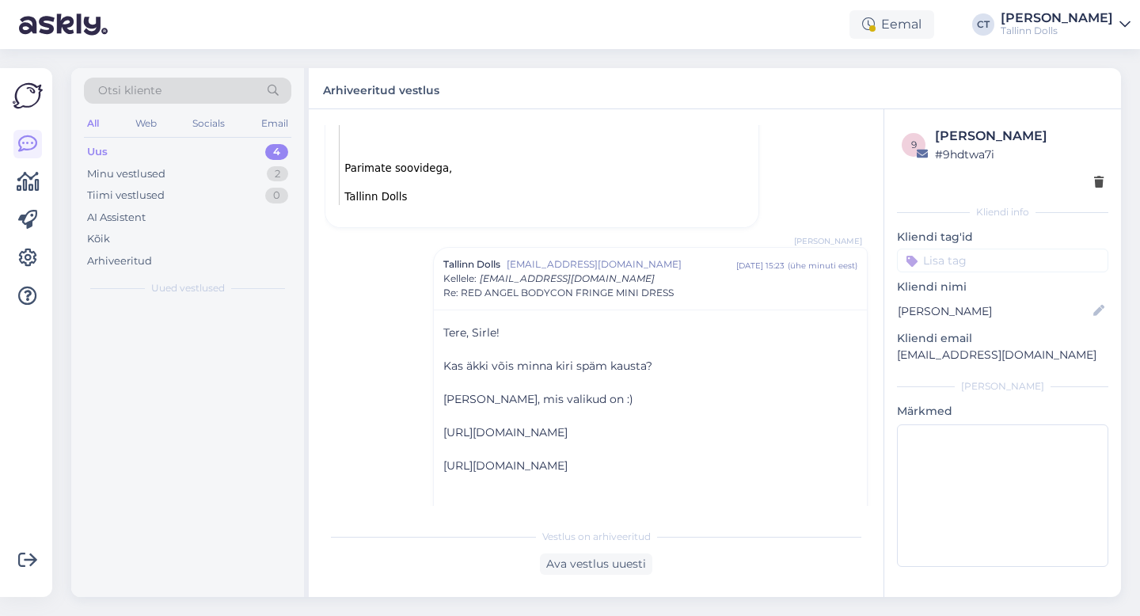
scroll to position [737, 0]
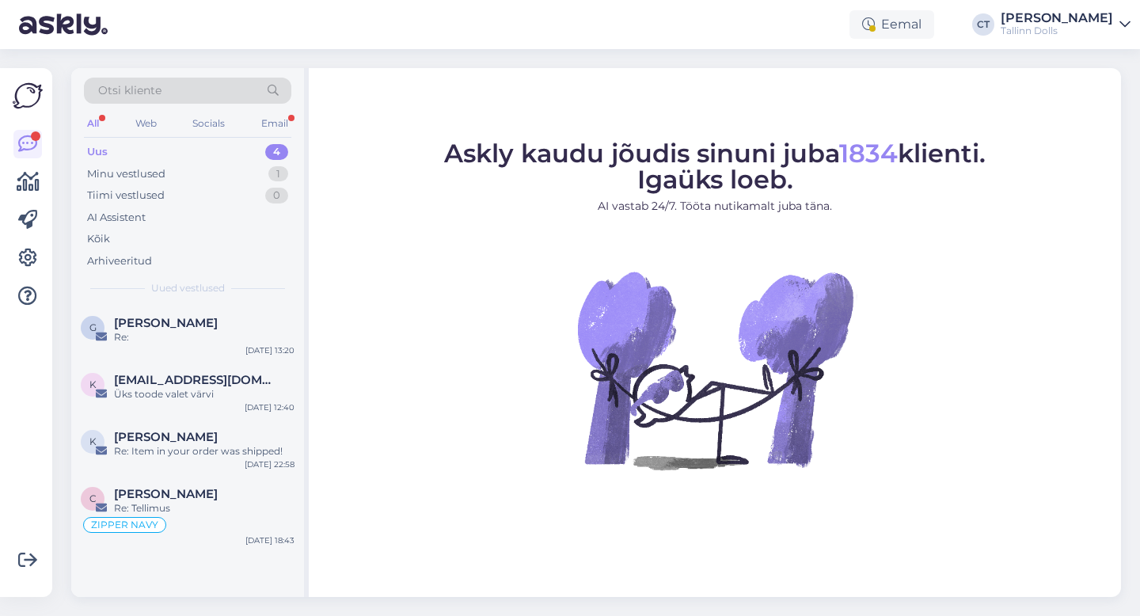
click at [241, 93] on div "Otsi kliente" at bounding box center [188, 91] width 208 height 26
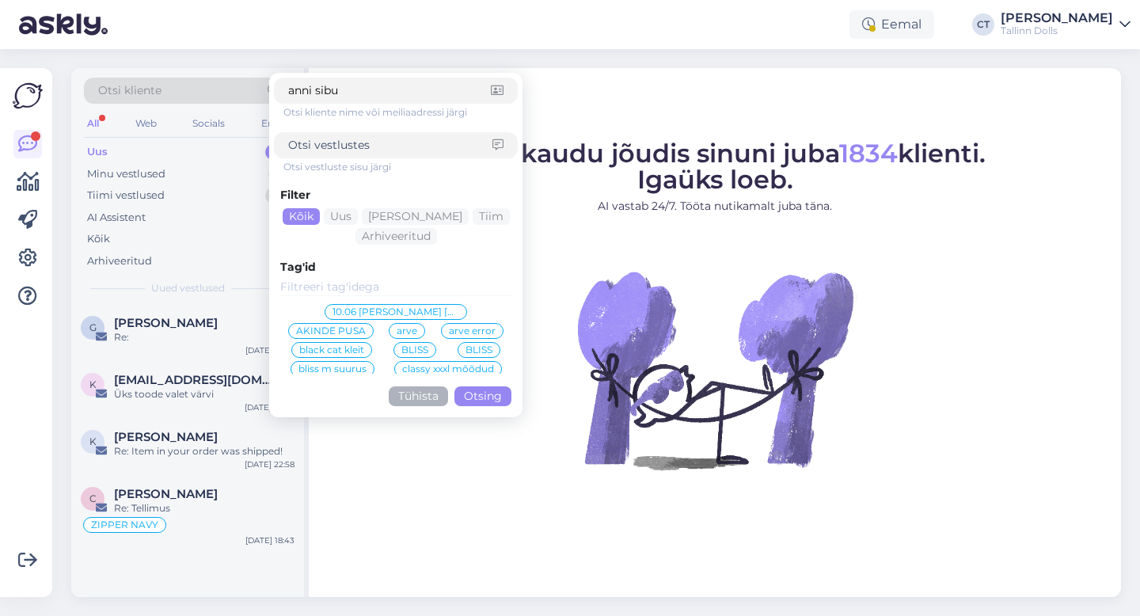
type input "anni sibul"
click button "Otsing" at bounding box center [483, 396] width 57 height 20
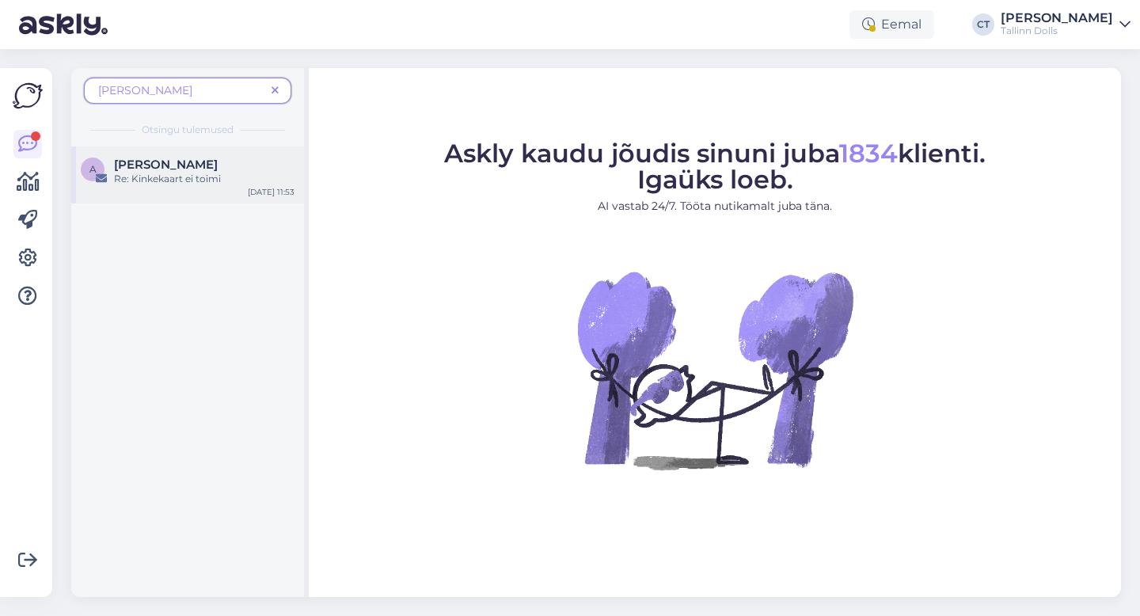
click at [139, 170] on span "Anni Sibul" at bounding box center [166, 165] width 104 height 14
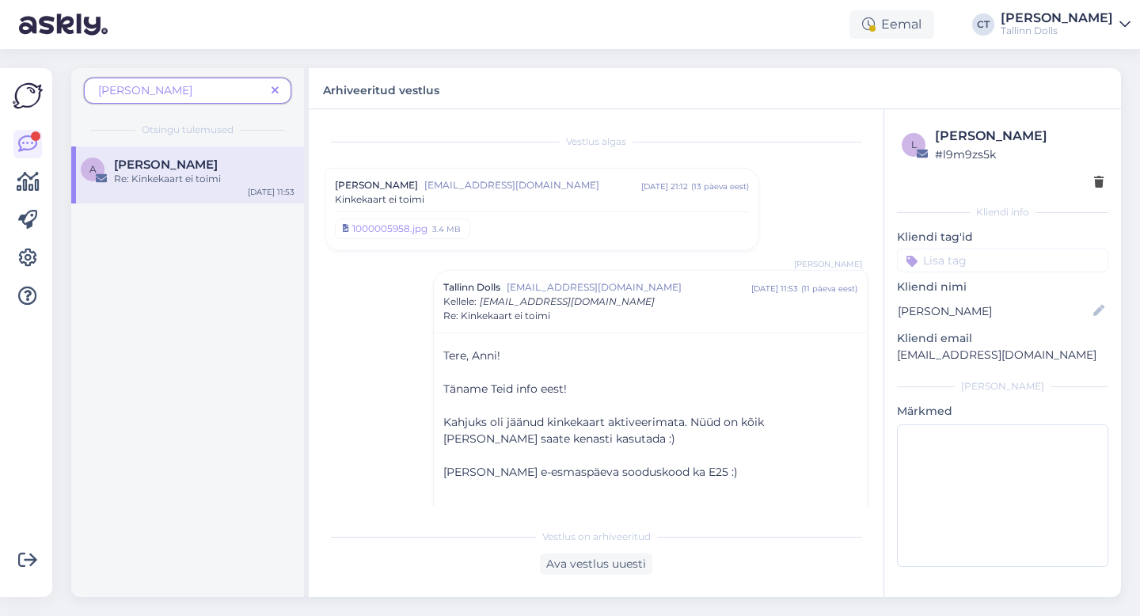
click at [525, 193] on div "Kinkekaart ei toimi" at bounding box center [542, 199] width 414 height 14
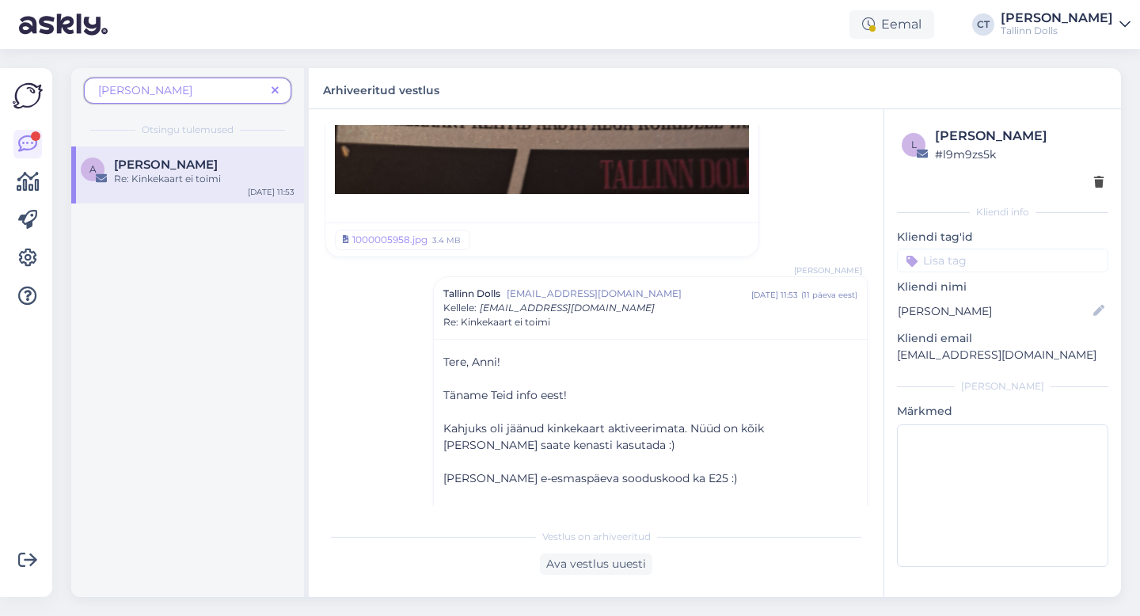
scroll to position [756, 0]
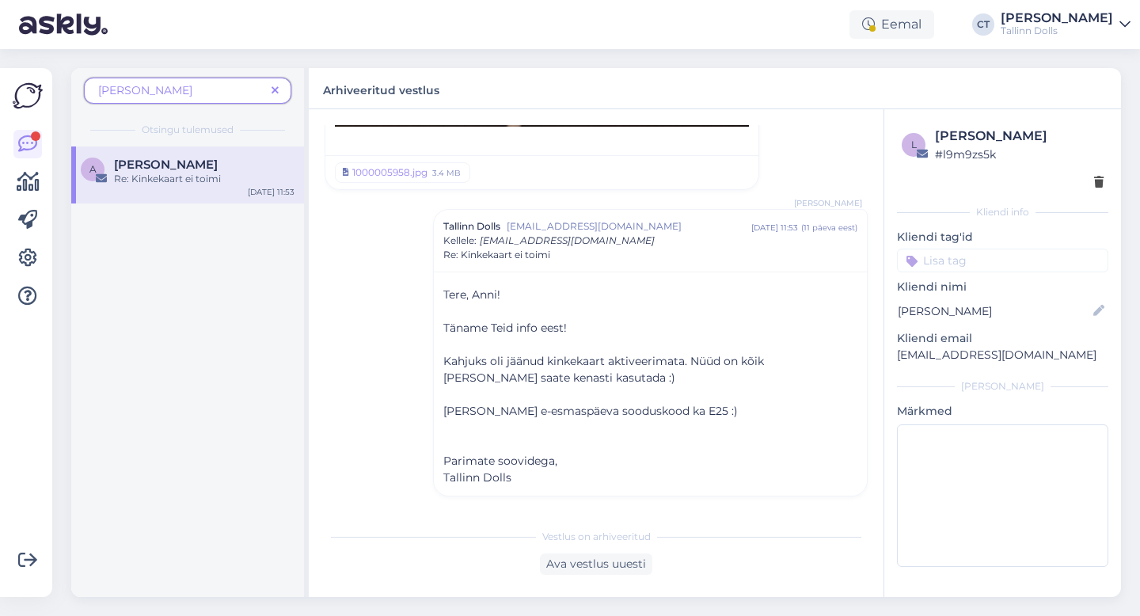
click at [272, 92] on icon at bounding box center [275, 91] width 7 height 11
